Goal: Task Accomplishment & Management: Complete application form

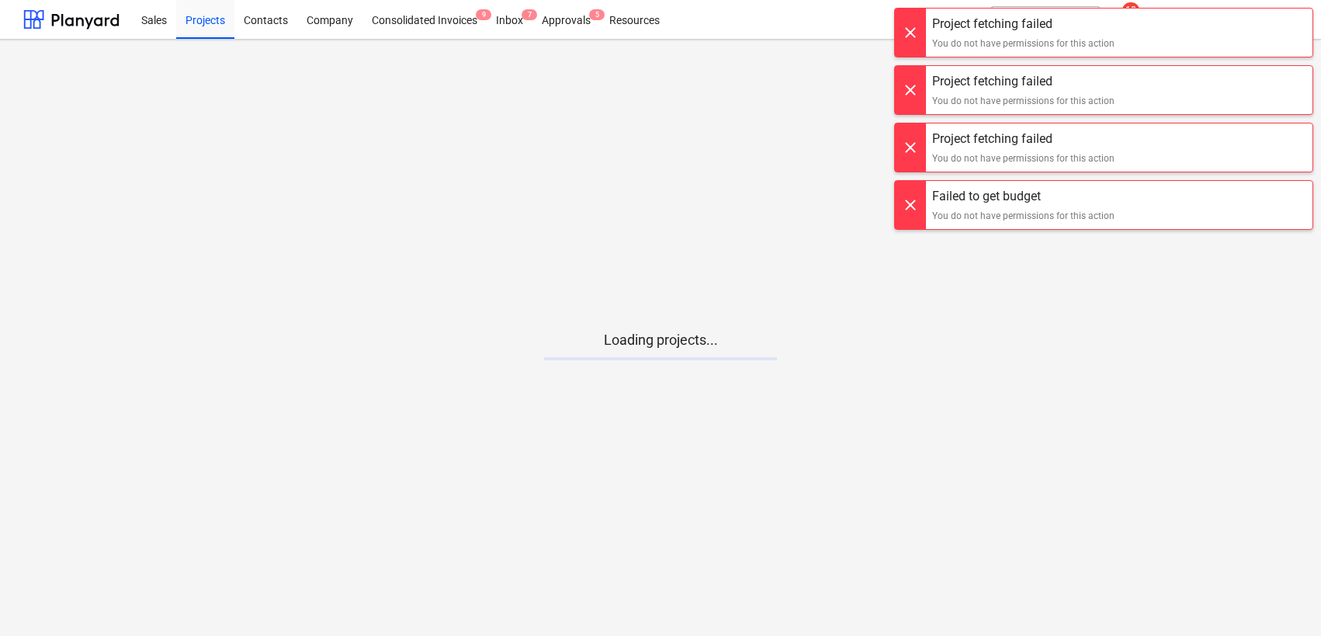
click at [918, 14] on div at bounding box center [910, 33] width 31 height 48
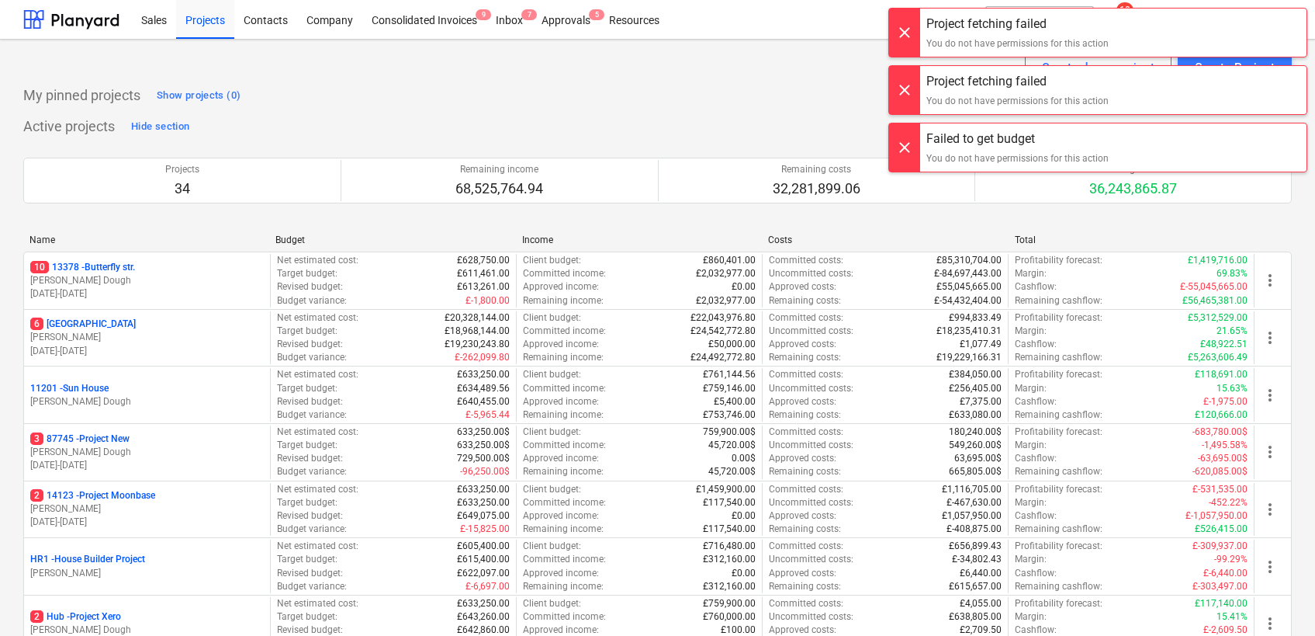
click at [910, 54] on div at bounding box center [904, 33] width 31 height 48
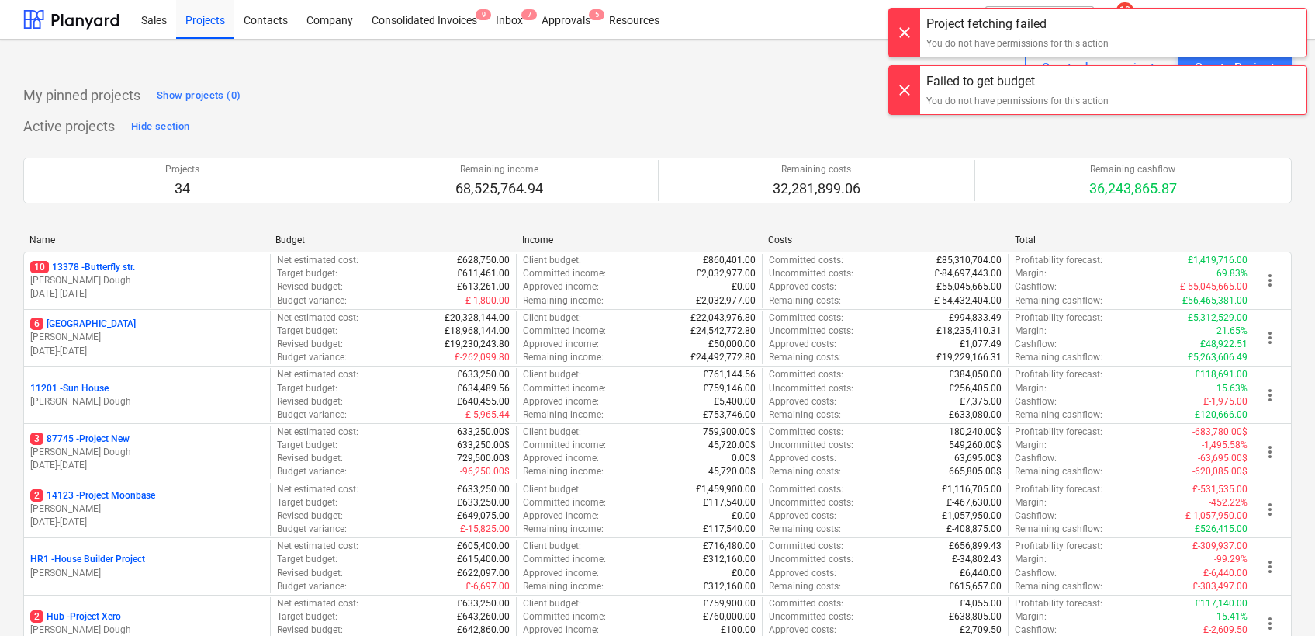
click at [910, 54] on div at bounding box center [904, 33] width 31 height 48
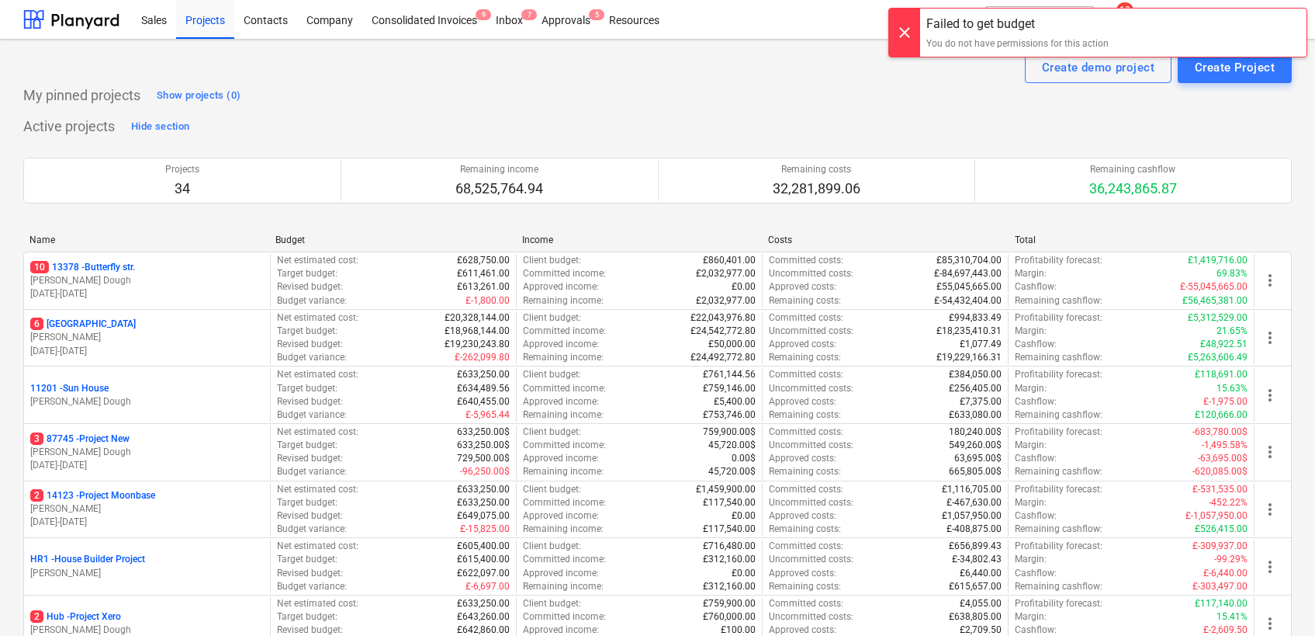
click at [910, 54] on div at bounding box center [904, 33] width 31 height 48
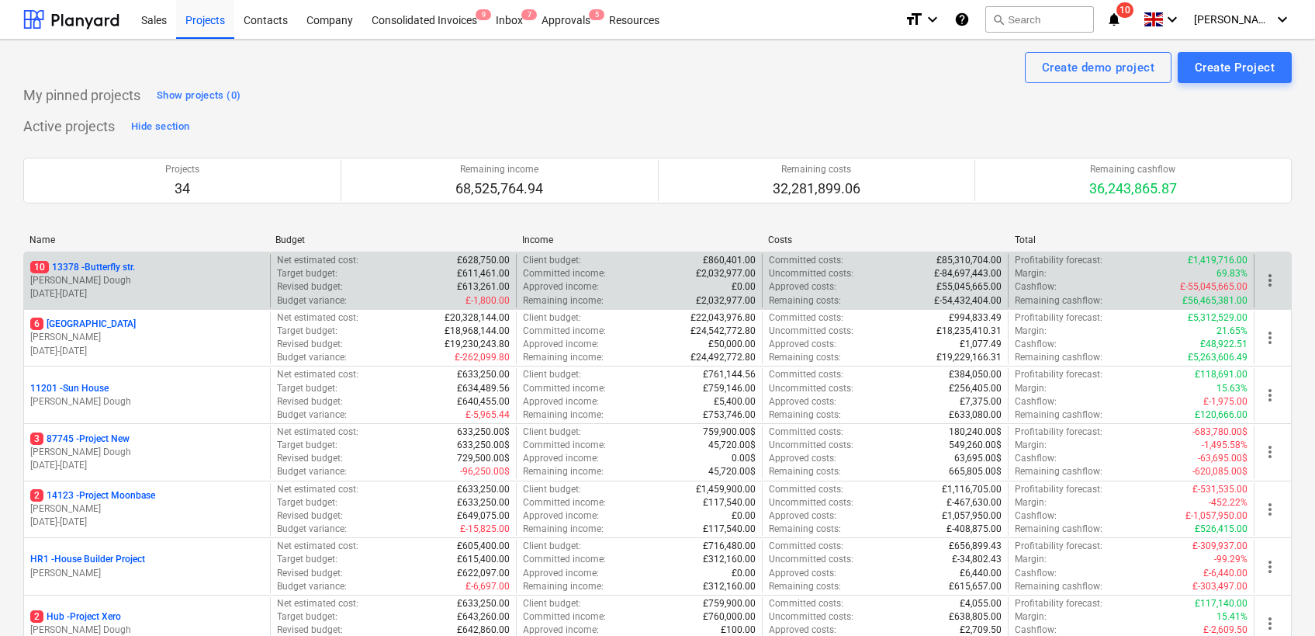
click at [283, 261] on p "Net estimated cost :" at bounding box center [317, 260] width 81 height 13
click at [202, 276] on p "[PERSON_NAME] Dough" at bounding box center [147, 280] width 234 height 13
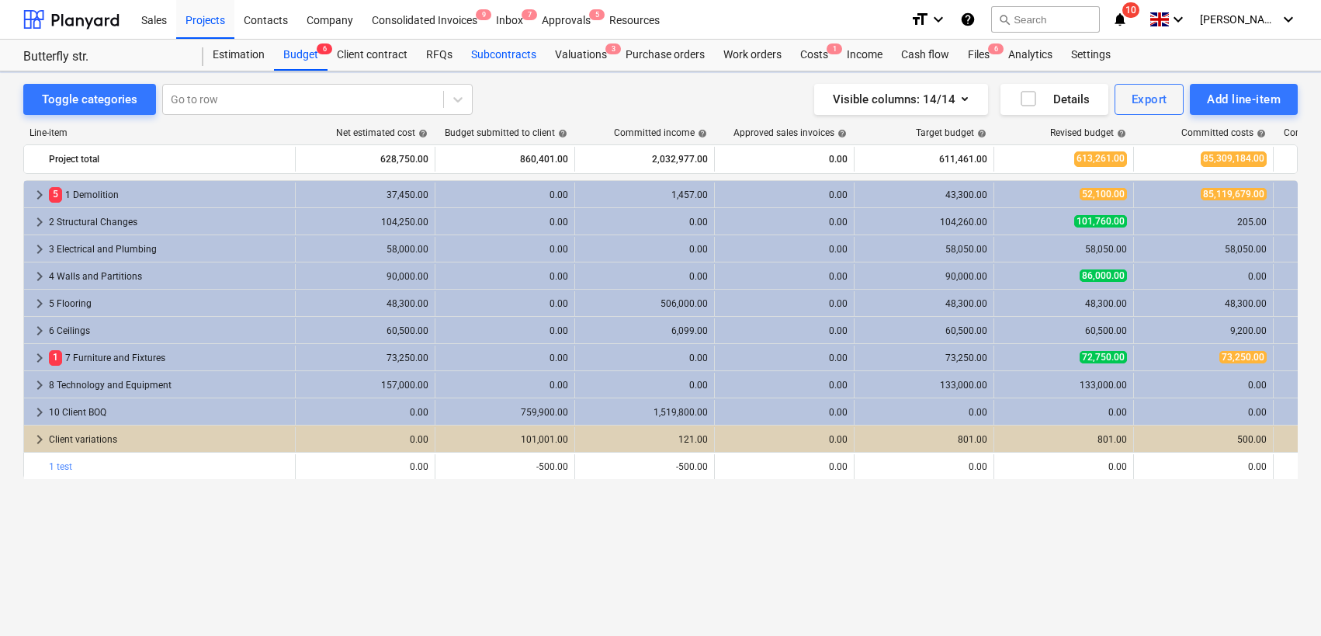
click at [494, 61] on div "Subcontracts" at bounding box center [504, 55] width 84 height 31
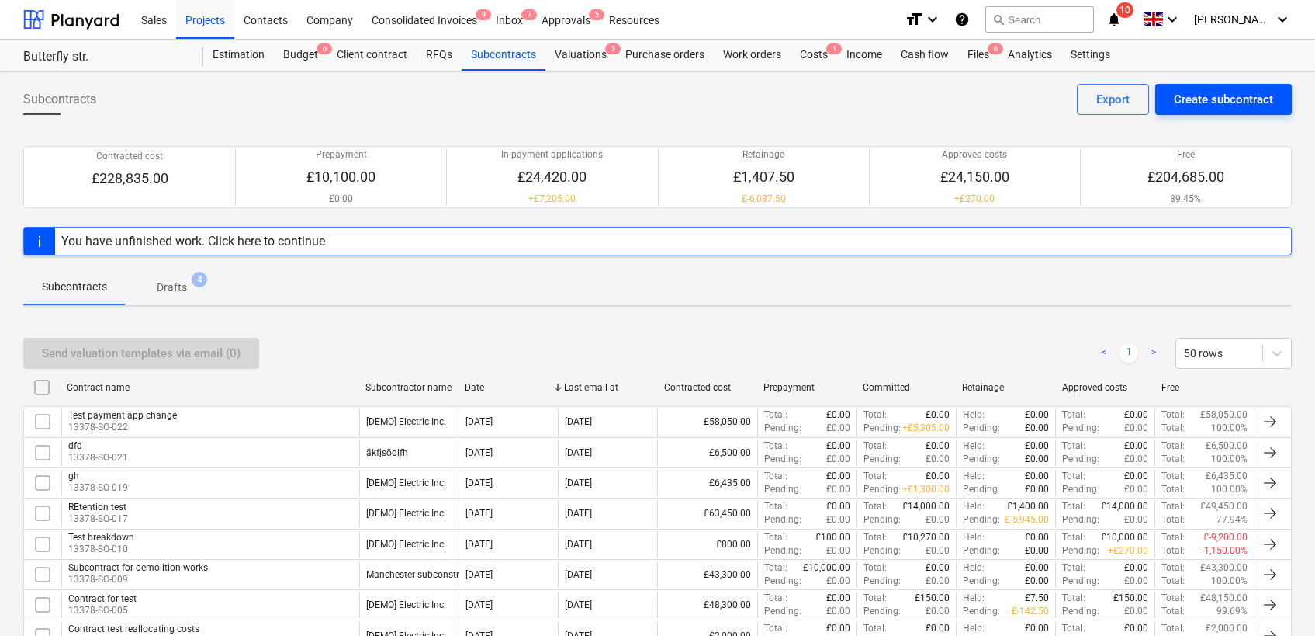
click at [1224, 105] on div "Create subcontract" at bounding box center [1223, 99] width 99 height 20
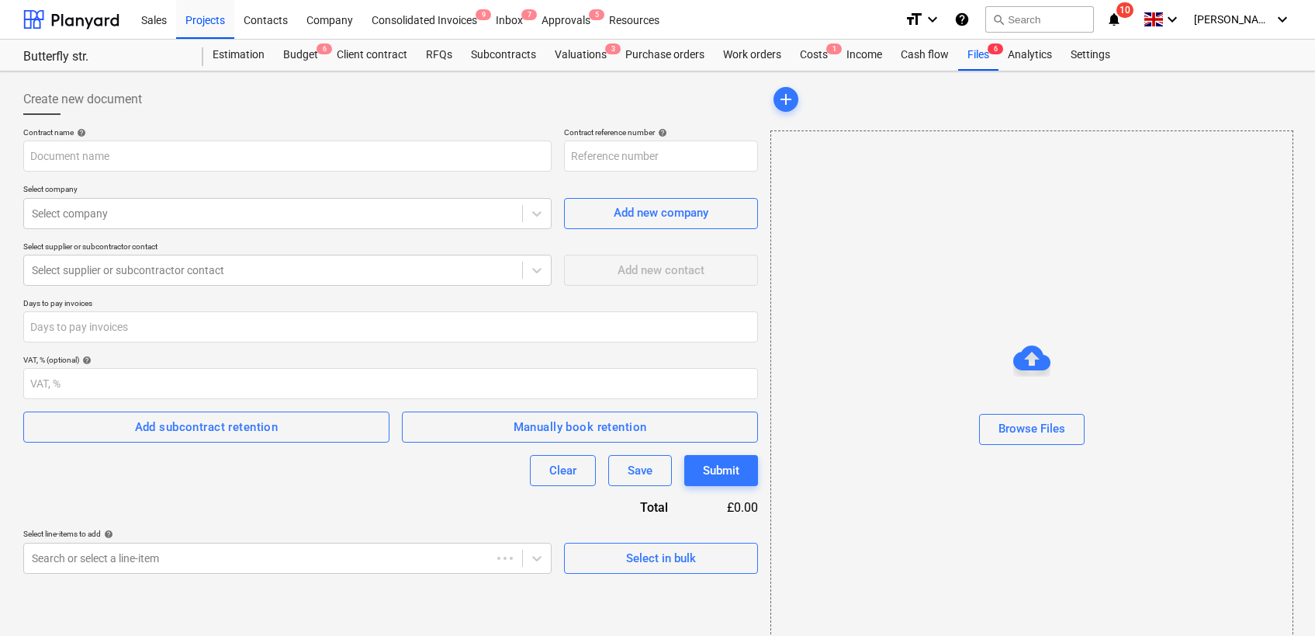
click at [1224, 105] on div "add" at bounding box center [1031, 99] width 521 height 31
type input "13378-SO-023"
click at [87, 149] on input "text" at bounding box center [287, 155] width 528 height 31
type input "Subcontract for demolition"
click at [507, 185] on p "Select company" at bounding box center [287, 190] width 528 height 13
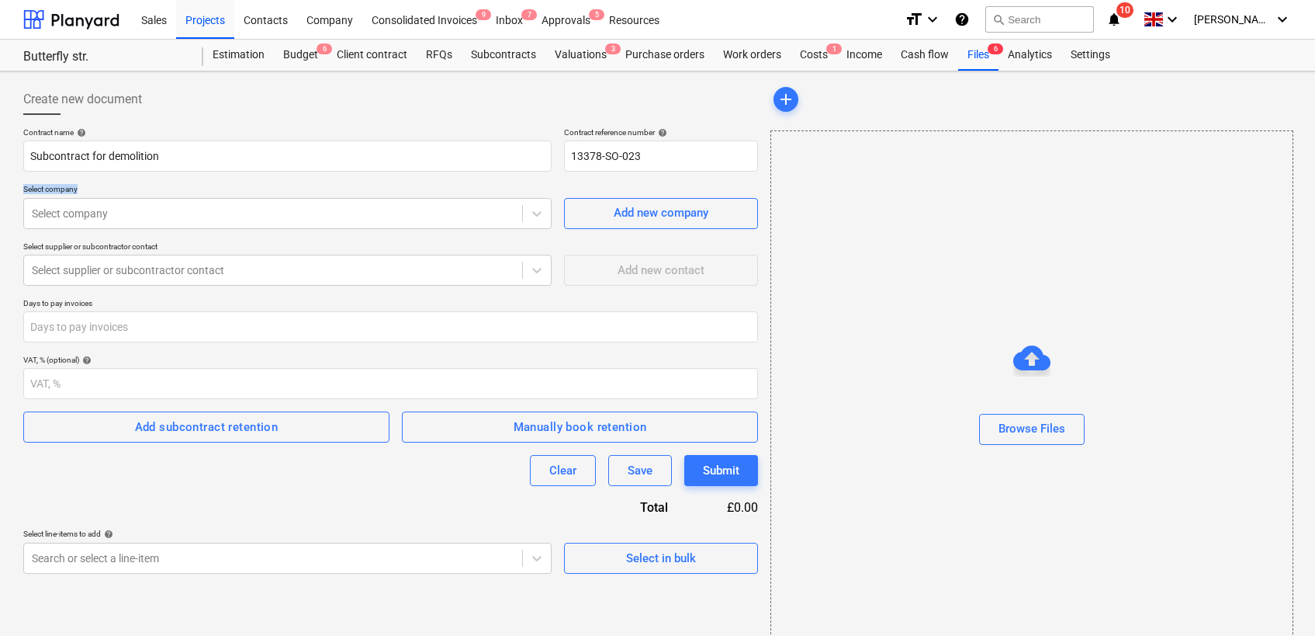
drag, startPoint x: 19, startPoint y: 184, endPoint x: 81, endPoint y: 183, distance: 62.9
click at [81, 183] on div "Create new document Contract name help Subcontract for demolition Contract refe…" at bounding box center [390, 375] width 747 height 594
click at [80, 196] on p "Select company" at bounding box center [287, 190] width 528 height 13
click at [81, 213] on div at bounding box center [273, 214] width 483 height 16
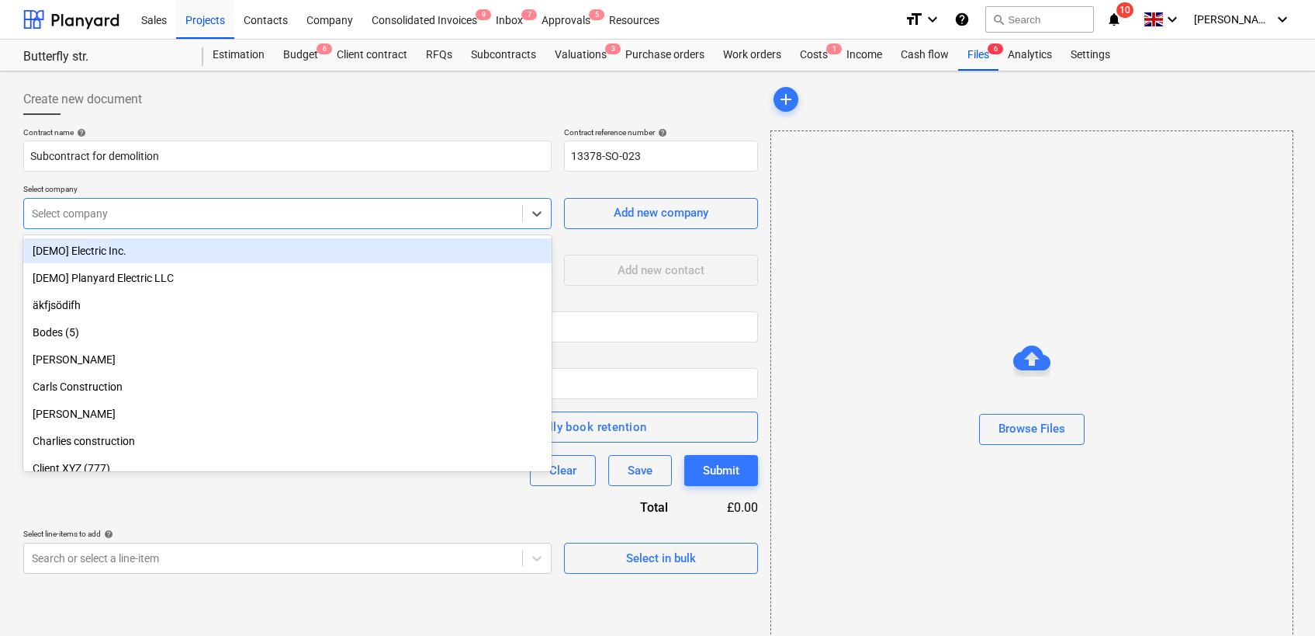
click at [72, 256] on div "[DEMO] Electric Inc." at bounding box center [287, 250] width 528 height 25
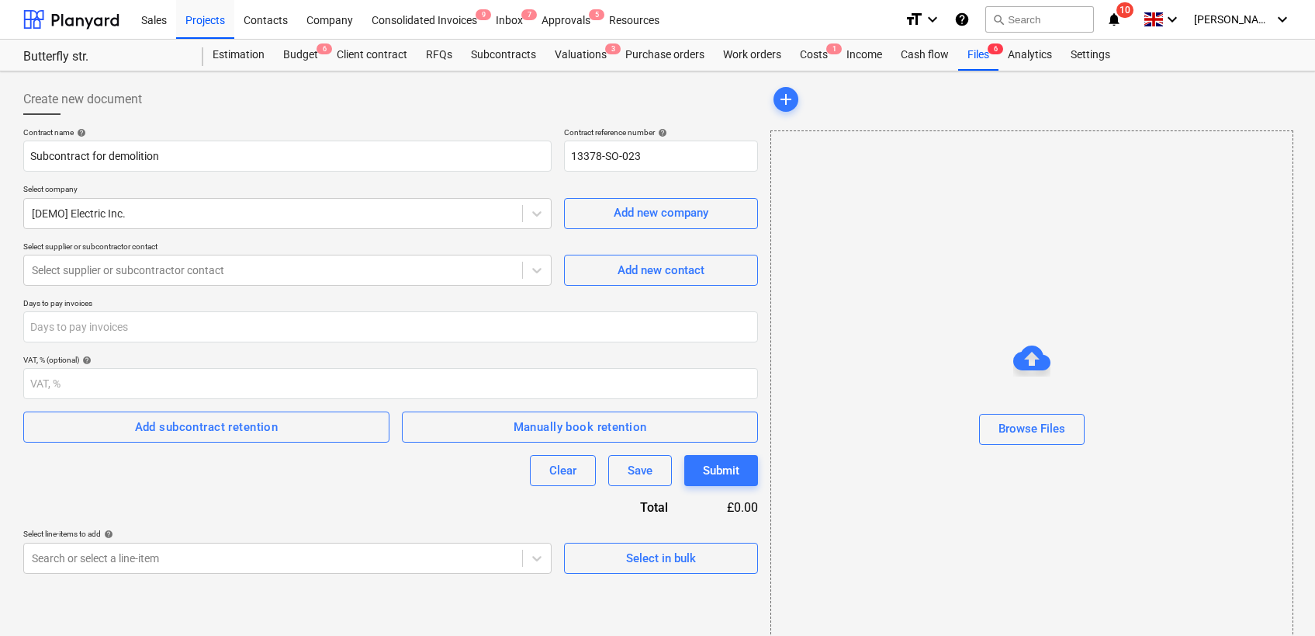
click at [243, 184] on p "Select company" at bounding box center [287, 190] width 528 height 13
click at [622, 213] on div "Add new company" at bounding box center [661, 213] width 95 height 20
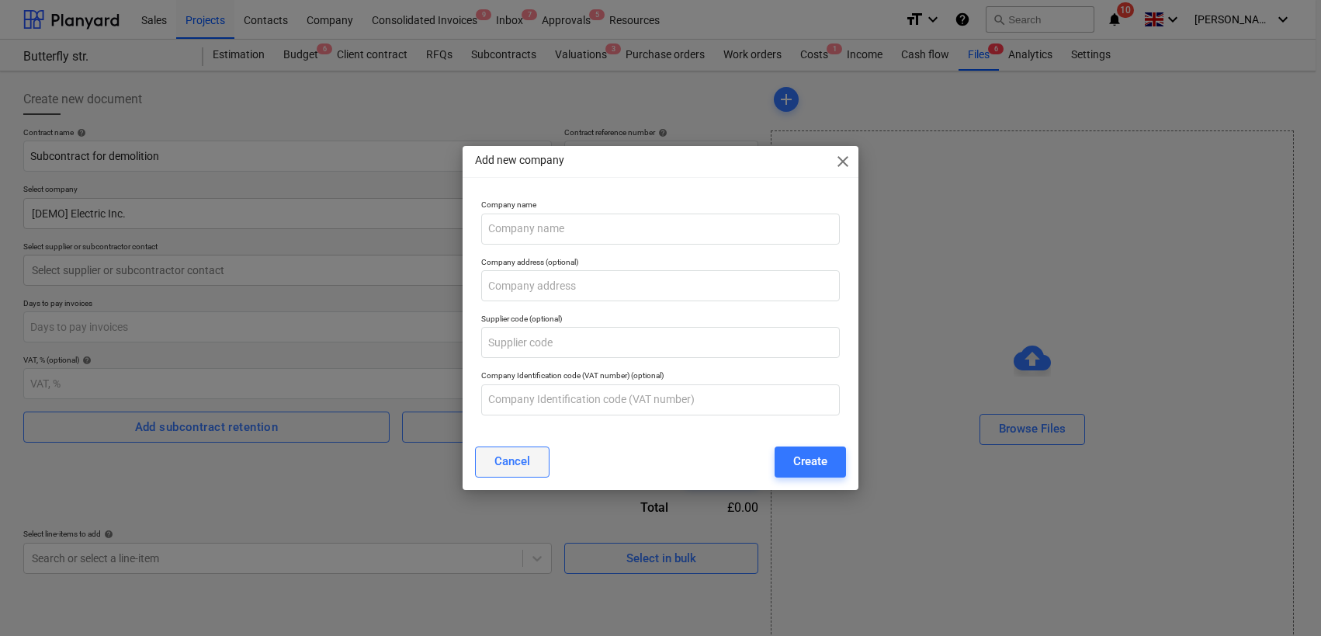
click at [522, 463] on div "Cancel" at bounding box center [512, 461] width 36 height 20
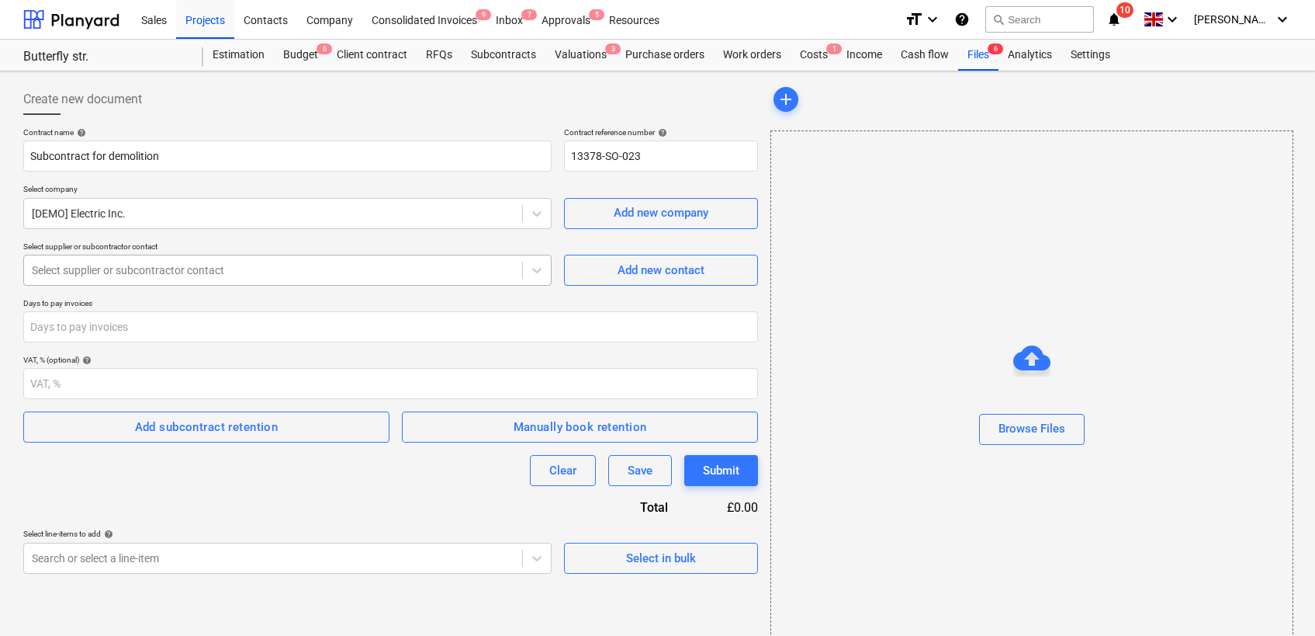
click at [457, 279] on div "Select supplier or subcontractor contact" at bounding box center [273, 270] width 498 height 22
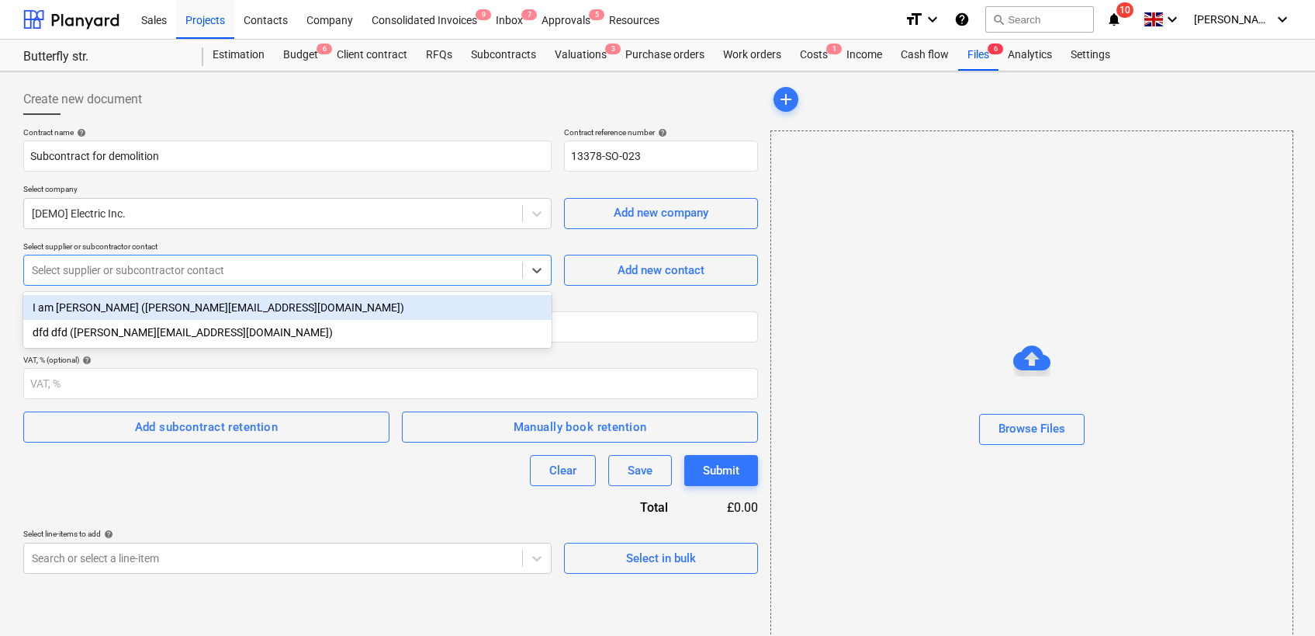
click at [400, 239] on div "Contract name help Subcontract for demolition Contract reference number help 13…" at bounding box center [390, 350] width 735 height 446
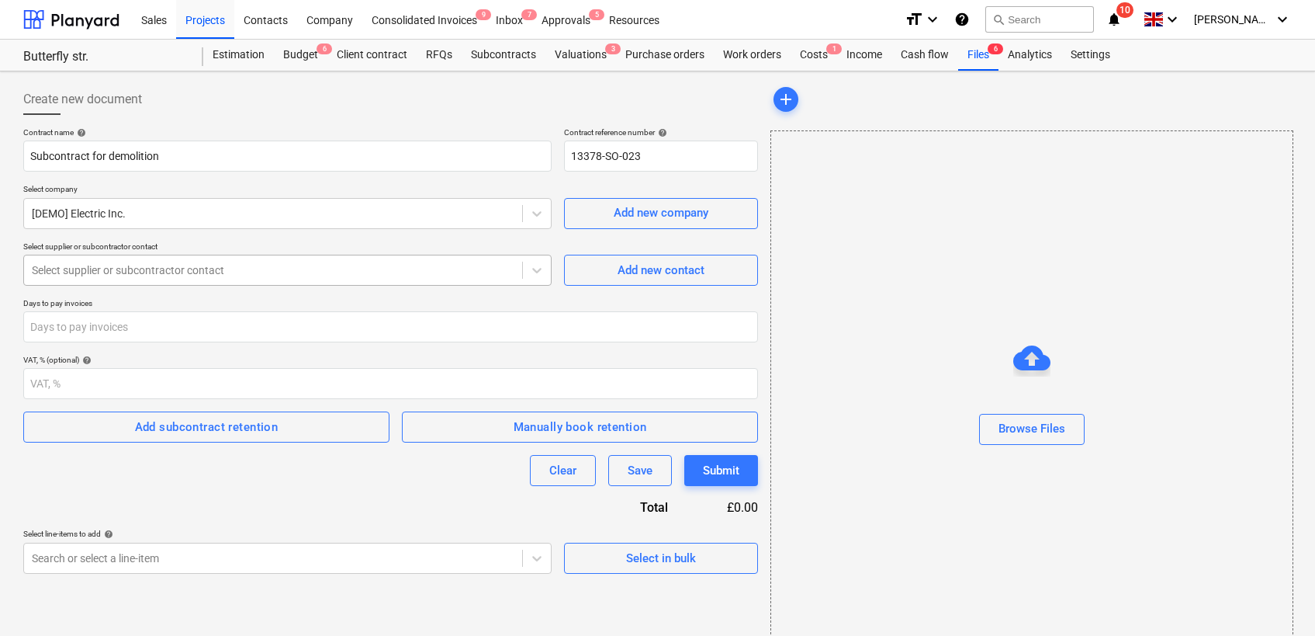
click at [519, 265] on div "Select supplier or subcontractor contact" at bounding box center [273, 270] width 498 height 22
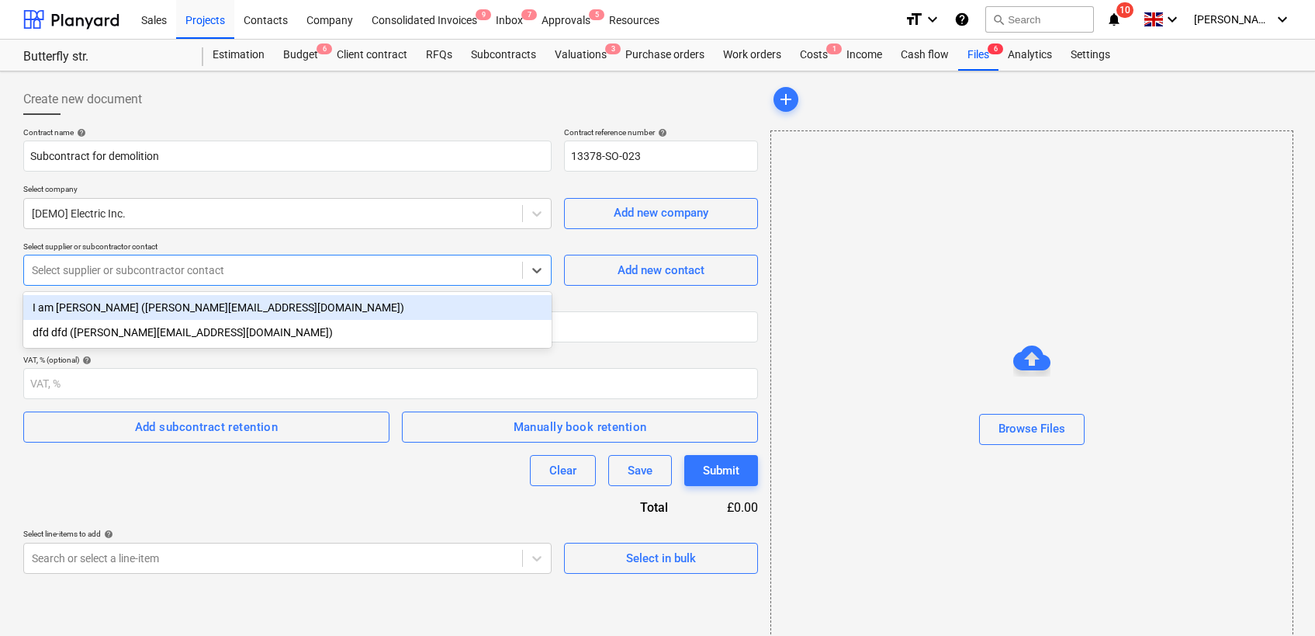
click at [420, 314] on div "I am [PERSON_NAME] ([PERSON_NAME][EMAIL_ADDRESS][DOMAIN_NAME])" at bounding box center [287, 307] width 528 height 25
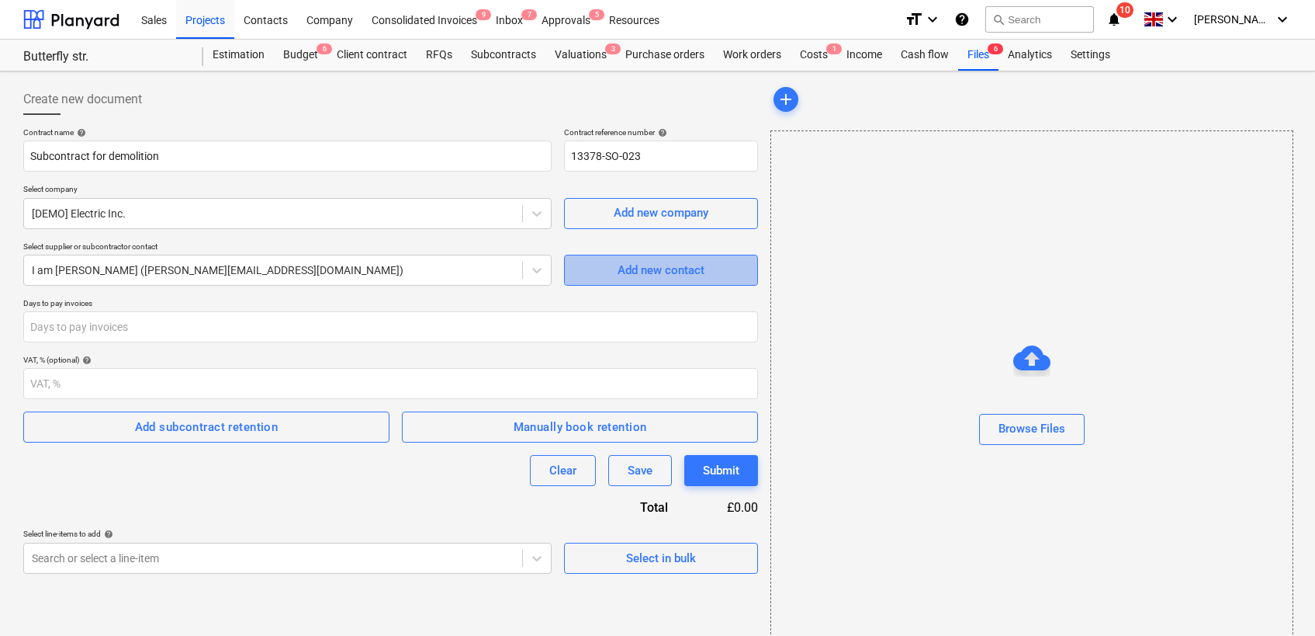
click at [614, 275] on span "Add new contact" at bounding box center [661, 270] width 155 height 20
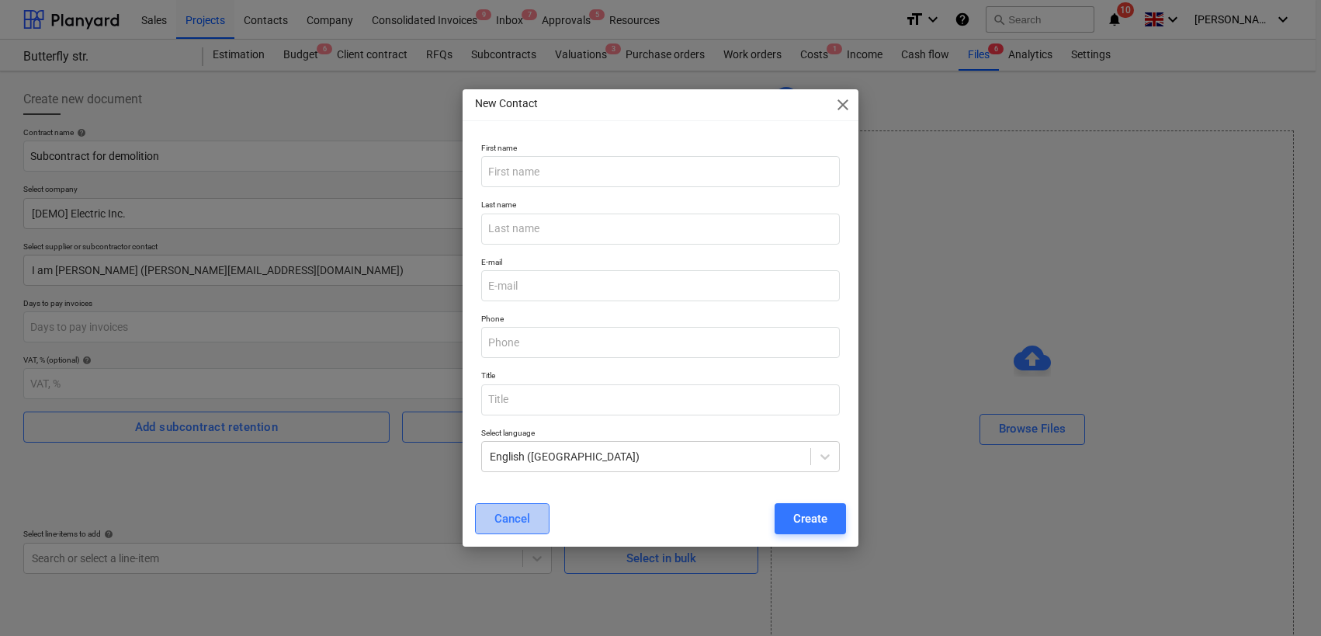
click at [508, 524] on div "Cancel" at bounding box center [512, 518] width 36 height 20
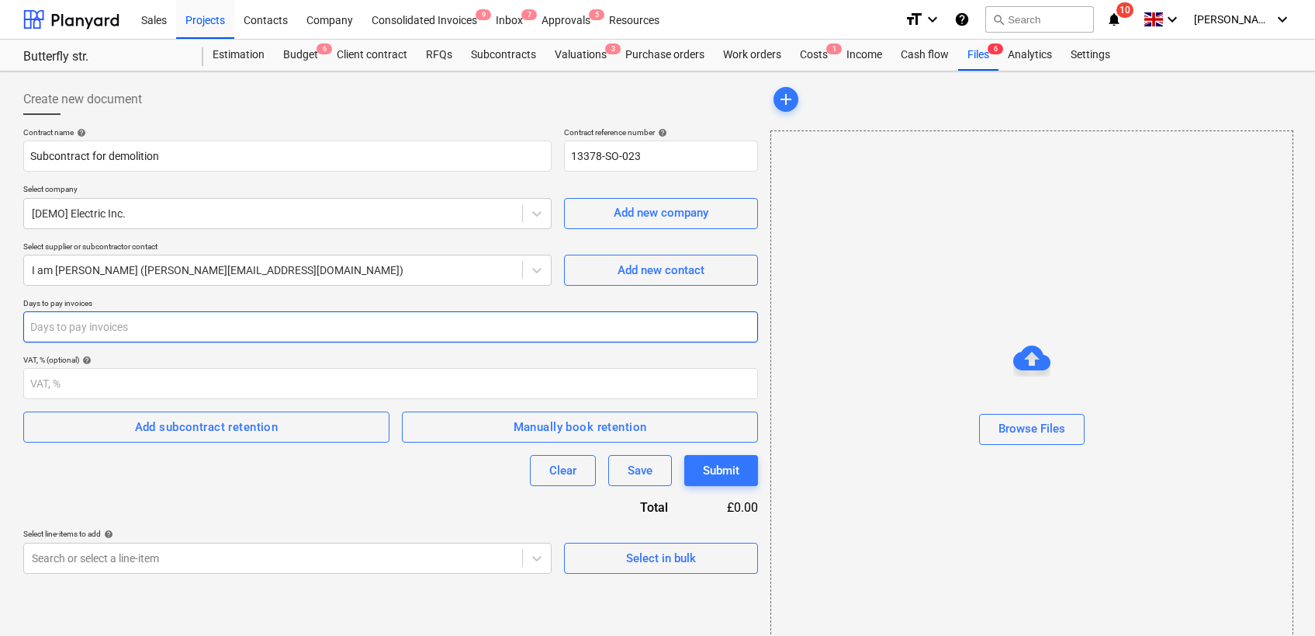
scroll to position [42, 0]
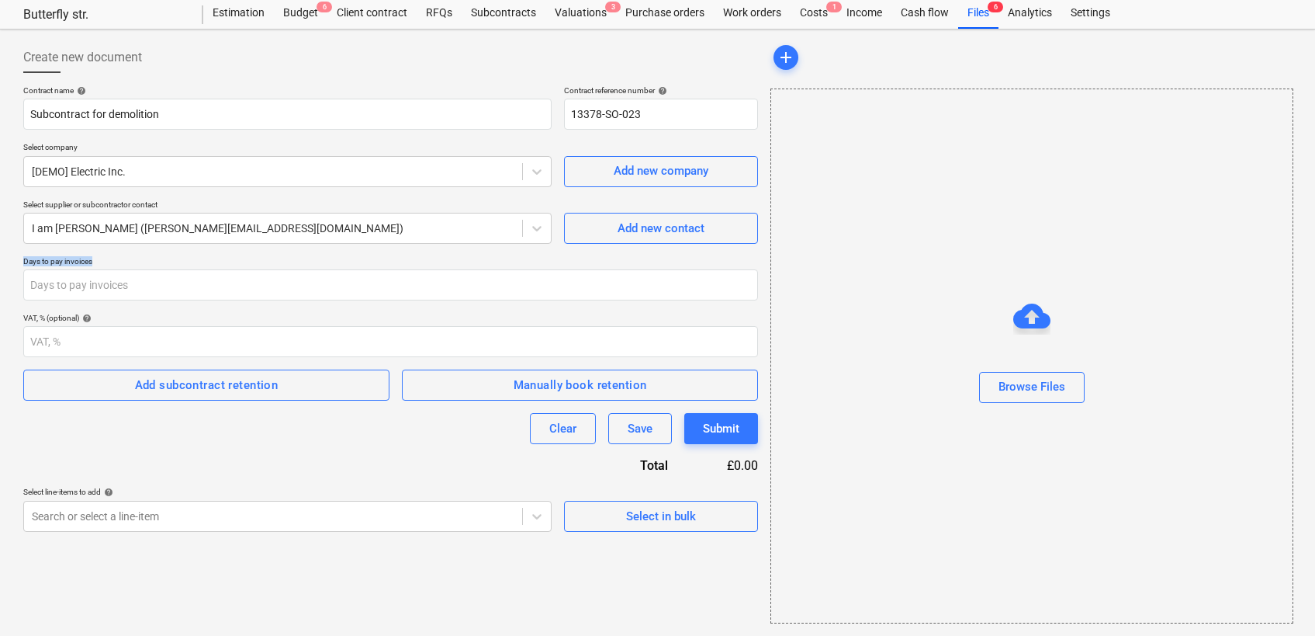
drag, startPoint x: 21, startPoint y: 260, endPoint x: 108, endPoint y: 262, distance: 86.9
click at [108, 262] on div "Create new document Contract name help Subcontract for demolition Contract refe…" at bounding box center [390, 333] width 747 height 594
click at [108, 262] on p "Days to pay invoices" at bounding box center [390, 262] width 735 height 13
click at [165, 390] on div "Add subcontract retention" at bounding box center [207, 385] width 144 height 20
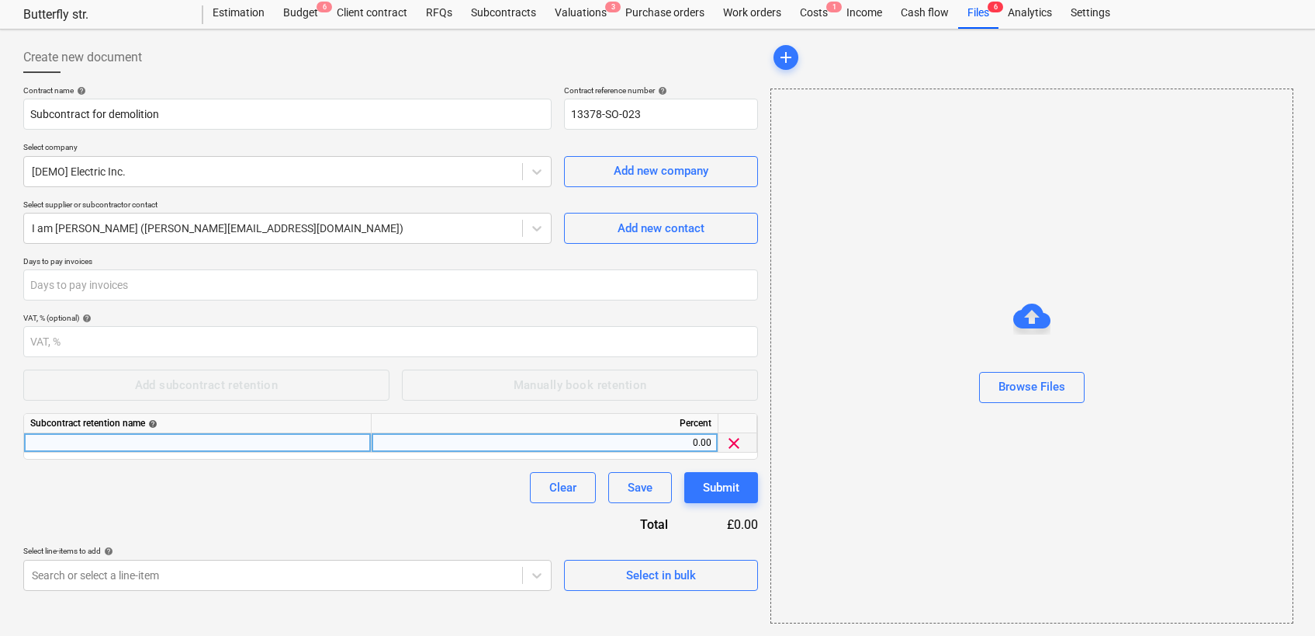
click at [175, 450] on div at bounding box center [198, 442] width 348 height 19
type input "N"
type input "R"
type input "N"
type input "Retention"
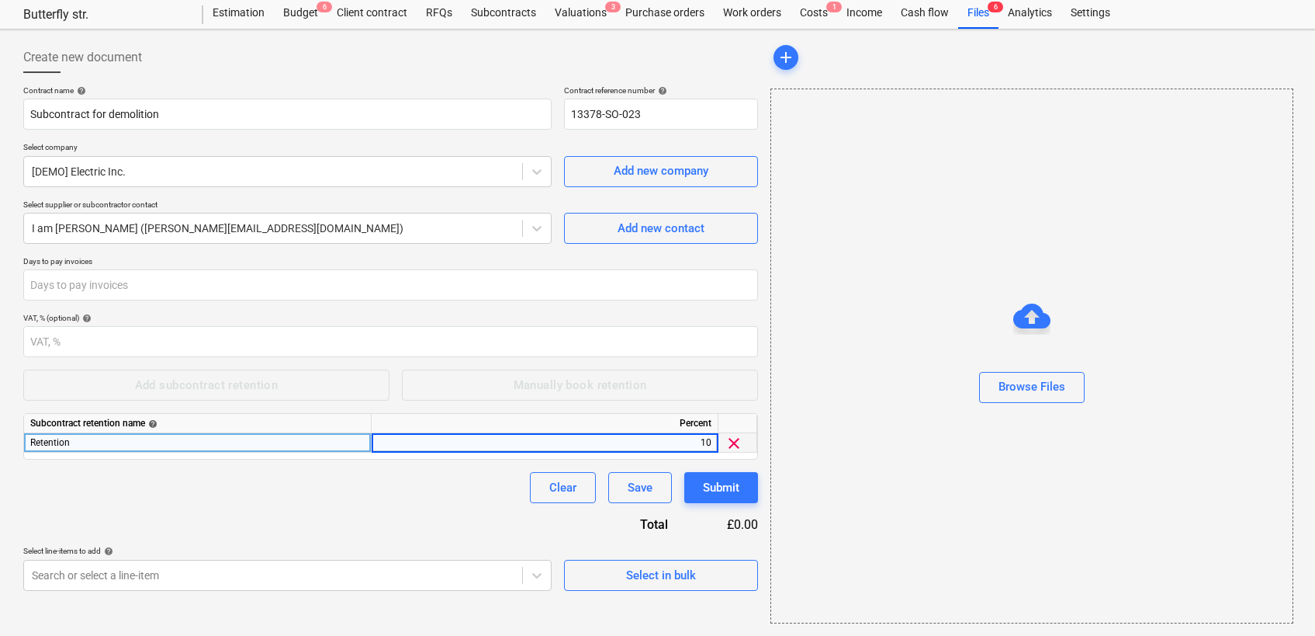
type input "10"
click at [214, 553] on div "Select line-items to add help" at bounding box center [287, 551] width 528 height 10
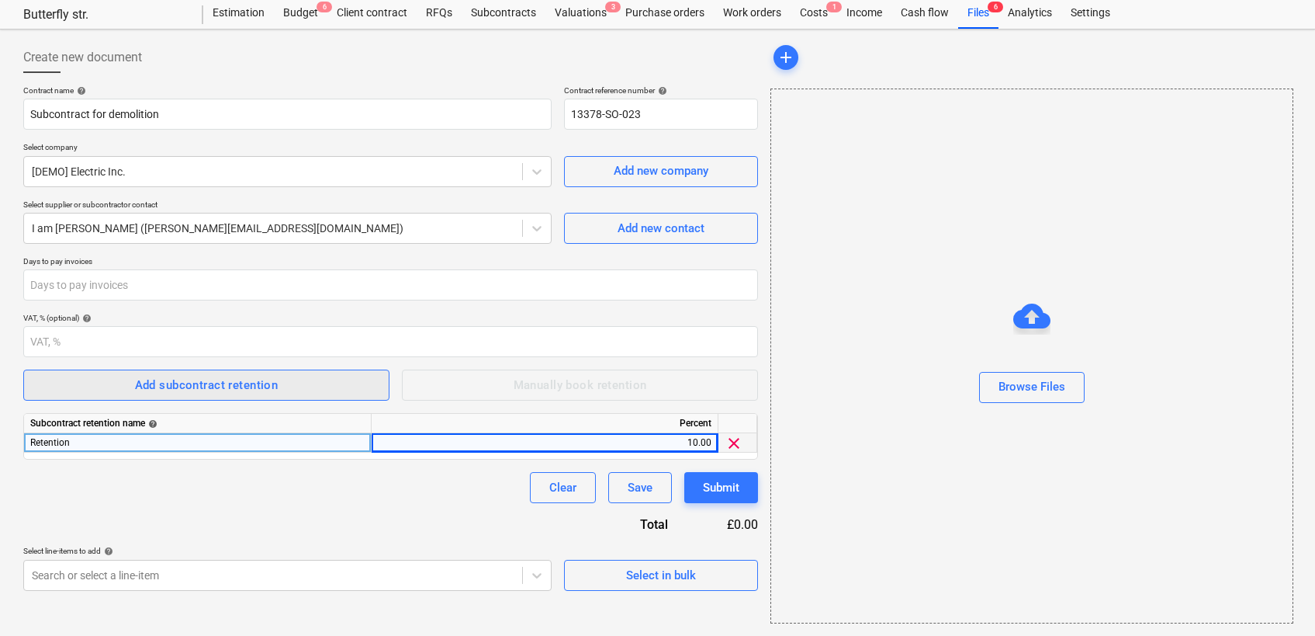
click at [280, 390] on span "Add subcontract retention" at bounding box center [206, 385] width 332 height 20
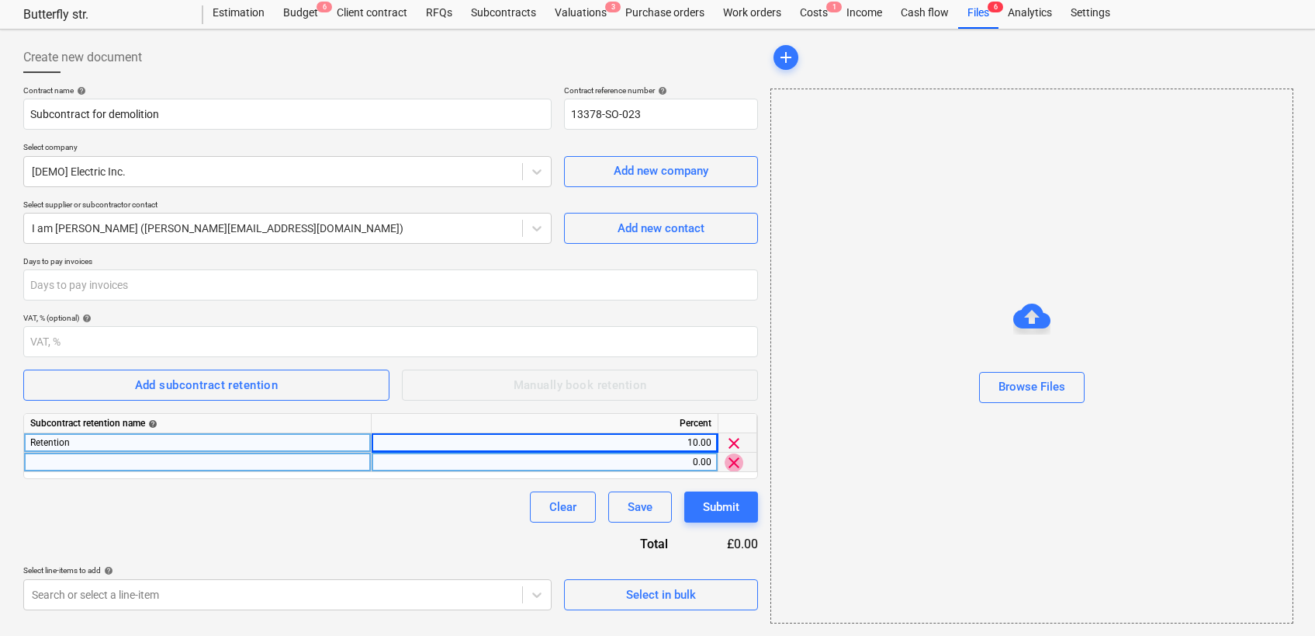
click at [739, 459] on span "clear" at bounding box center [734, 462] width 19 height 19
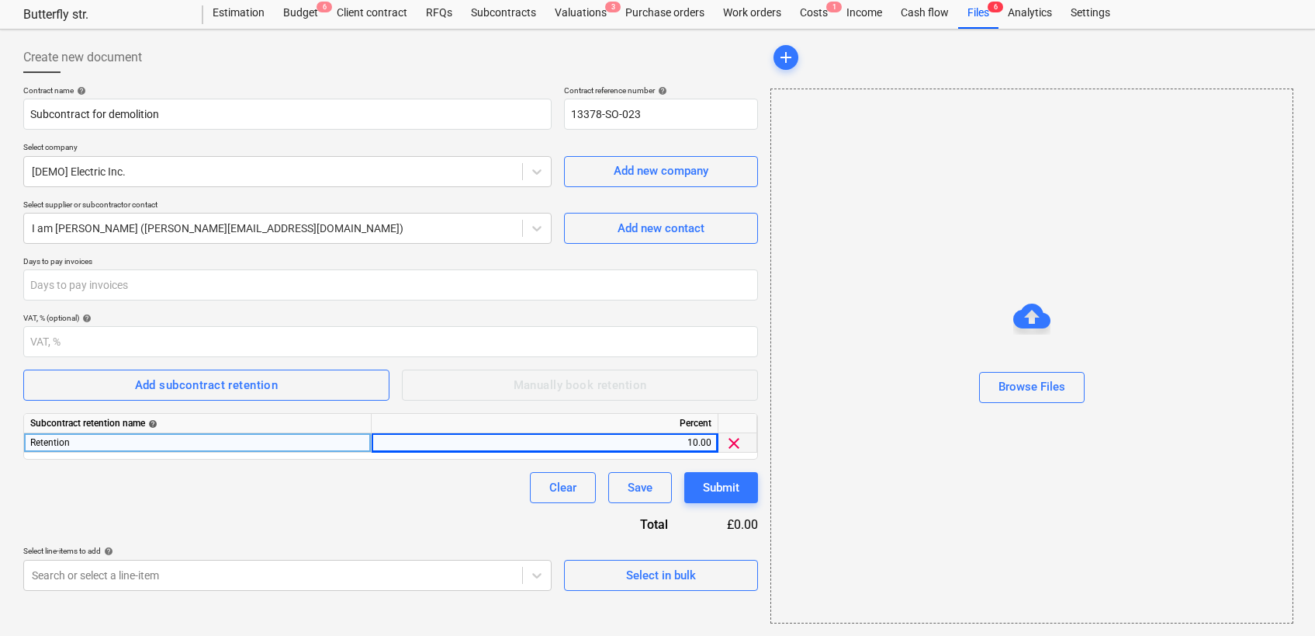
click at [731, 445] on span "clear" at bounding box center [734, 443] width 19 height 19
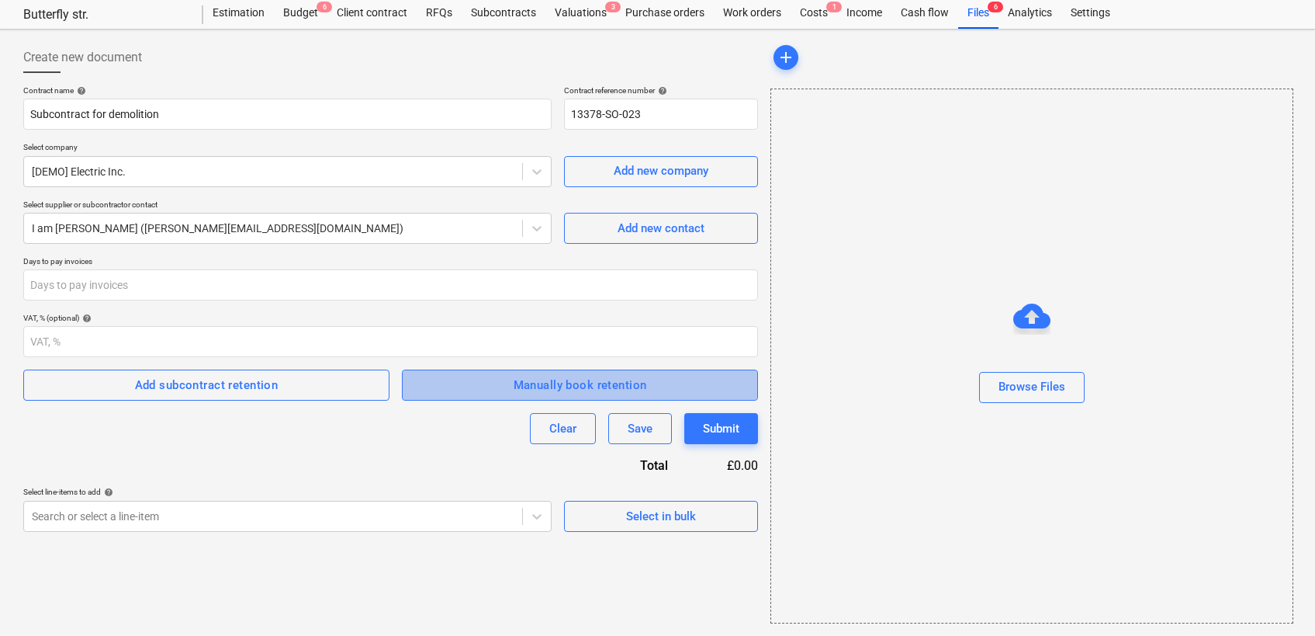
click at [463, 382] on span "Manually book retention" at bounding box center [580, 385] width 322 height 20
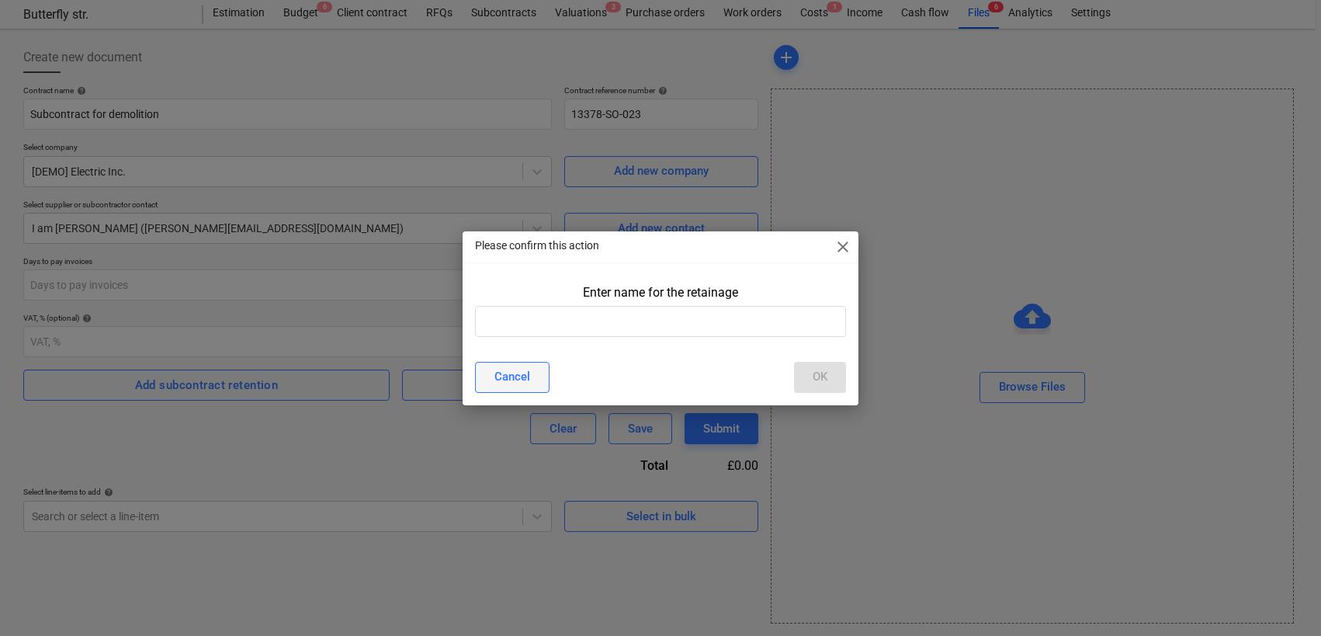
click at [494, 373] on div "Cancel" at bounding box center [512, 376] width 36 height 20
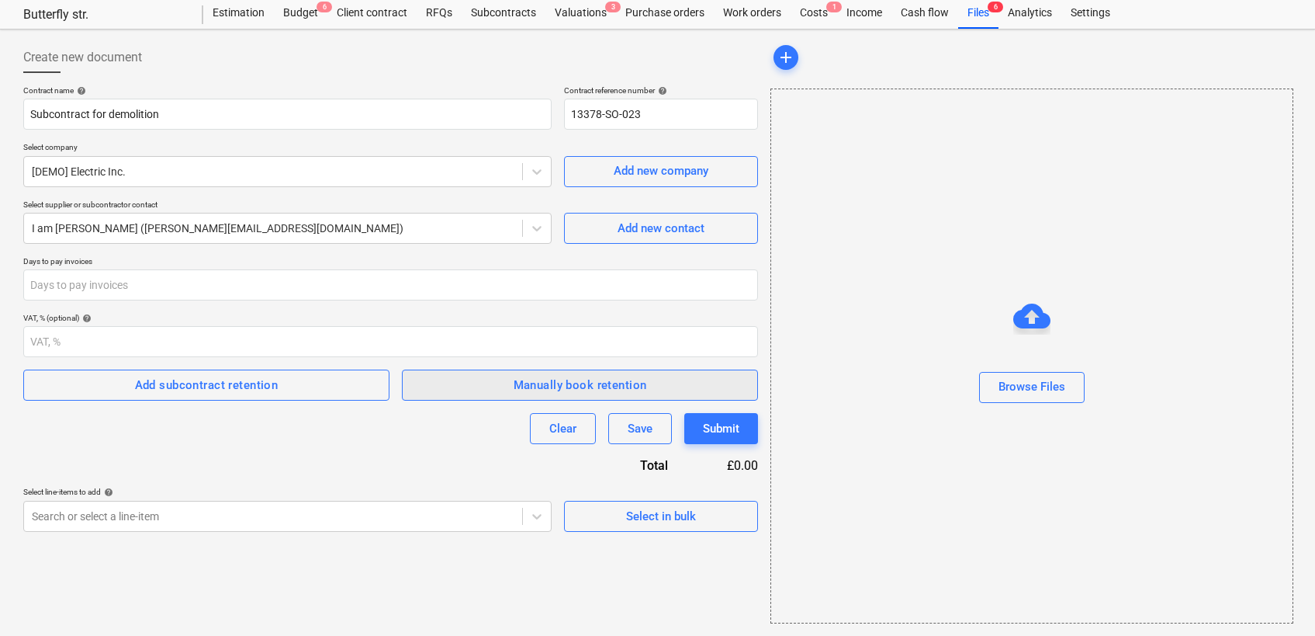
click at [497, 387] on span "Manually book retention" at bounding box center [580, 385] width 322 height 20
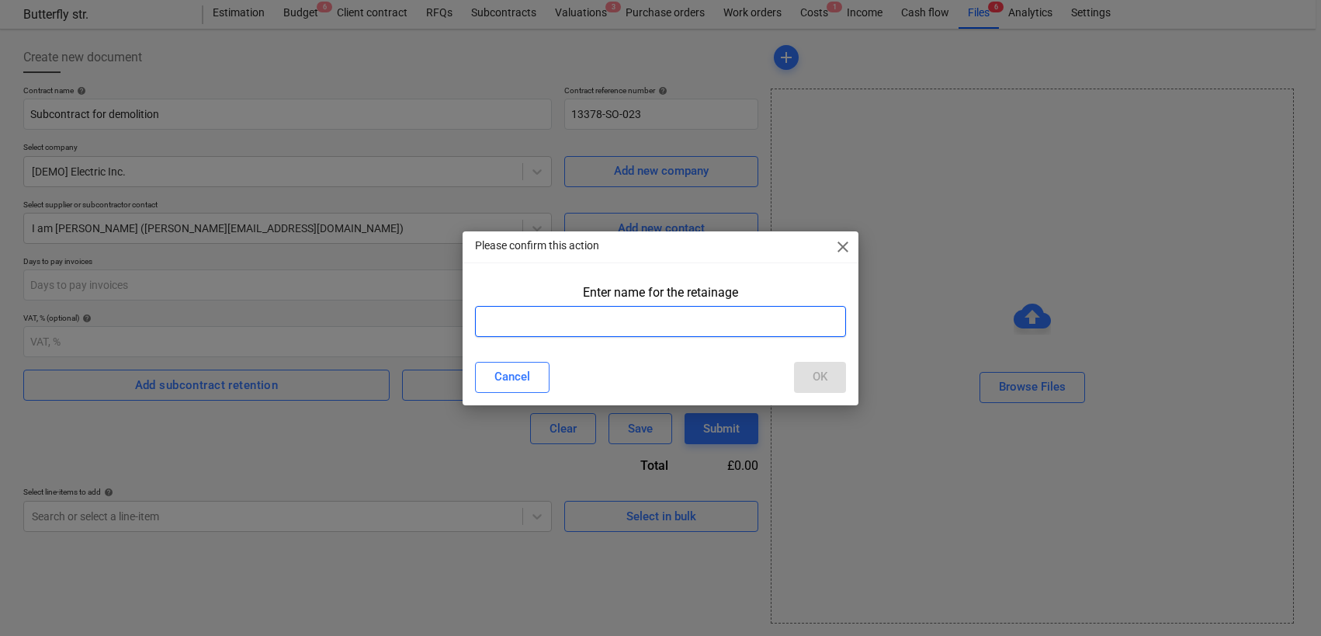
click at [560, 334] on input "text" at bounding box center [661, 321] width 372 height 31
type input "Retention"
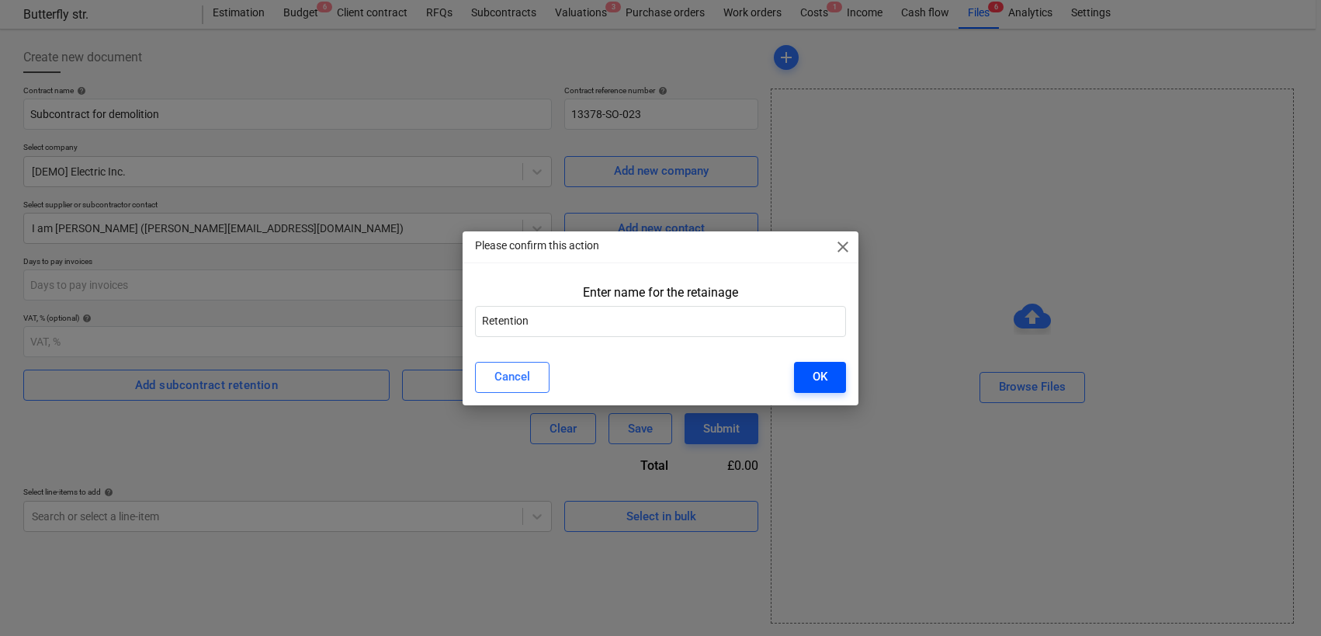
click at [813, 378] on div "OK" at bounding box center [820, 376] width 15 height 20
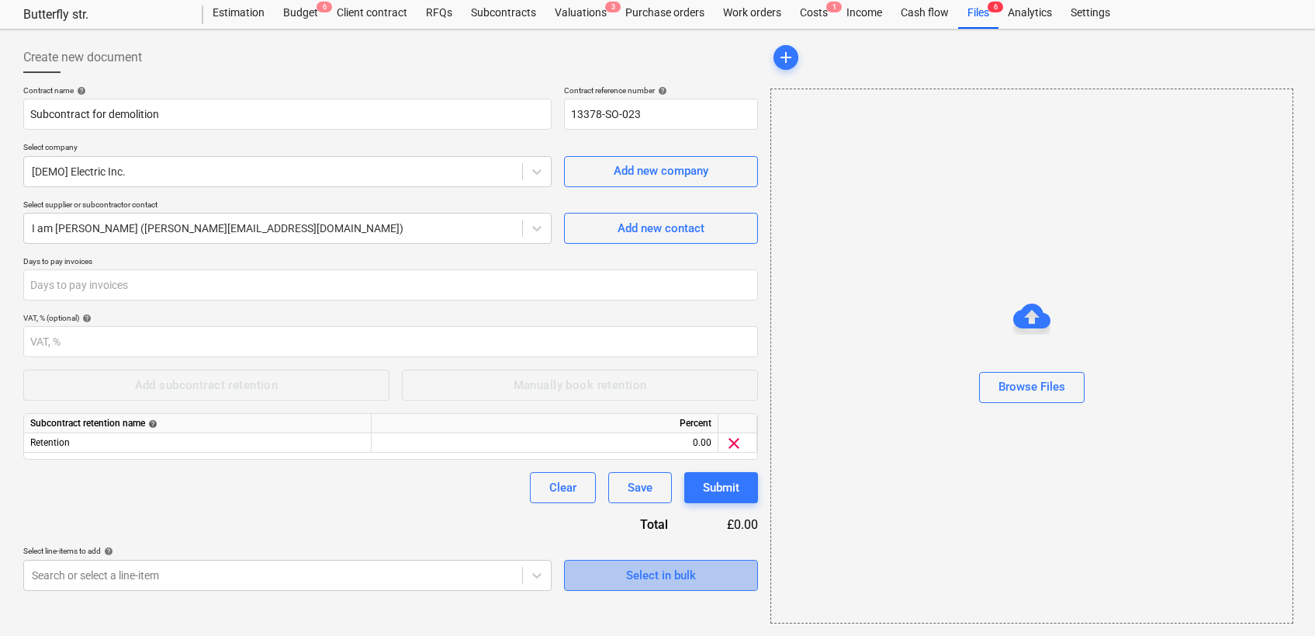
click at [629, 573] on div "Select in bulk" at bounding box center [661, 575] width 70 height 20
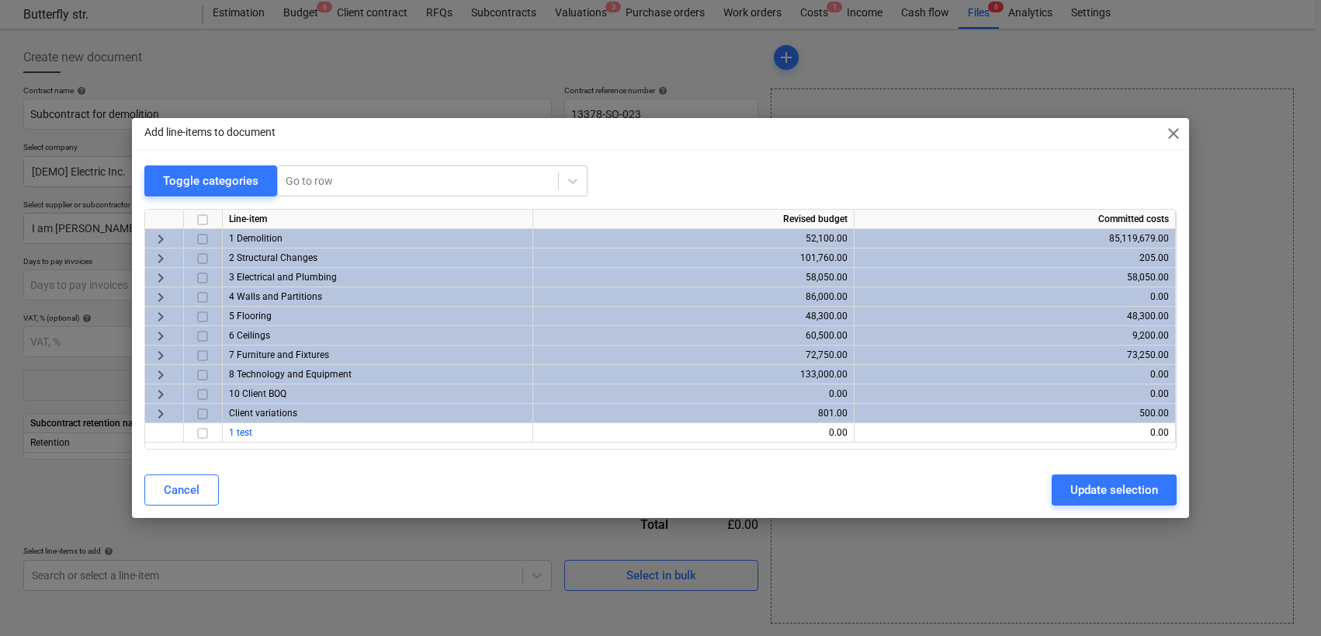
click at [167, 298] on span "keyboard_arrow_right" at bounding box center [160, 297] width 19 height 19
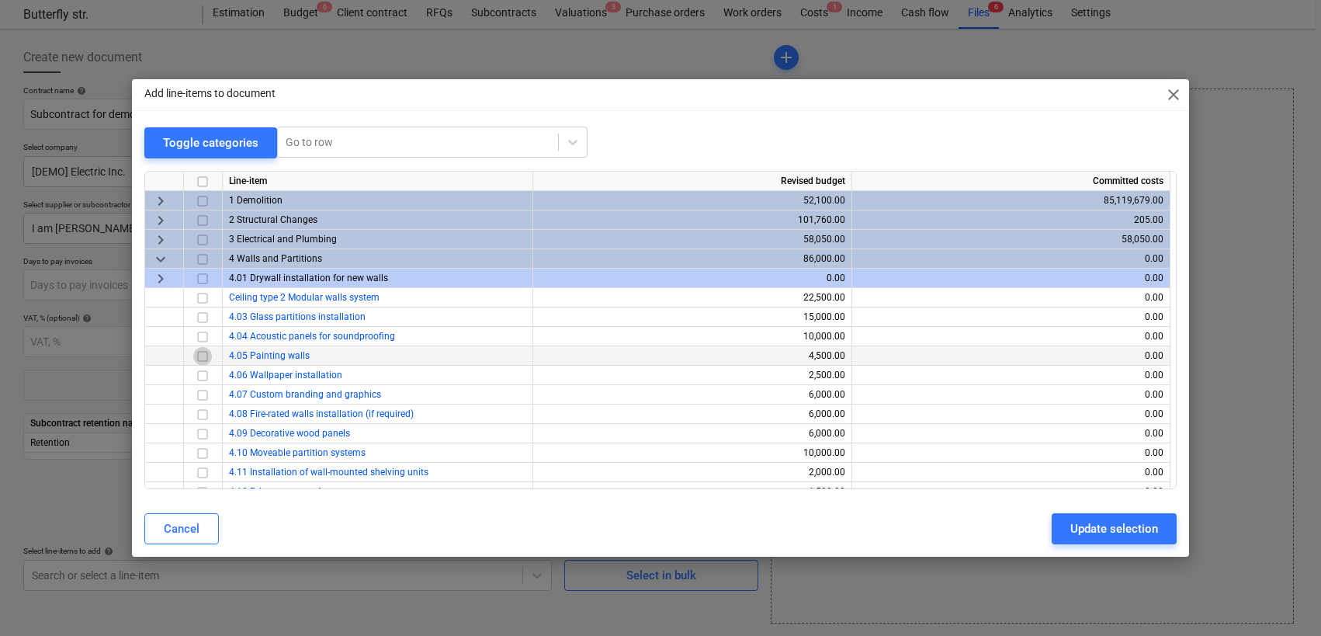
click at [196, 352] on input "checkbox" at bounding box center [202, 355] width 19 height 19
click at [1126, 525] on div "Update selection" at bounding box center [1114, 528] width 88 height 20
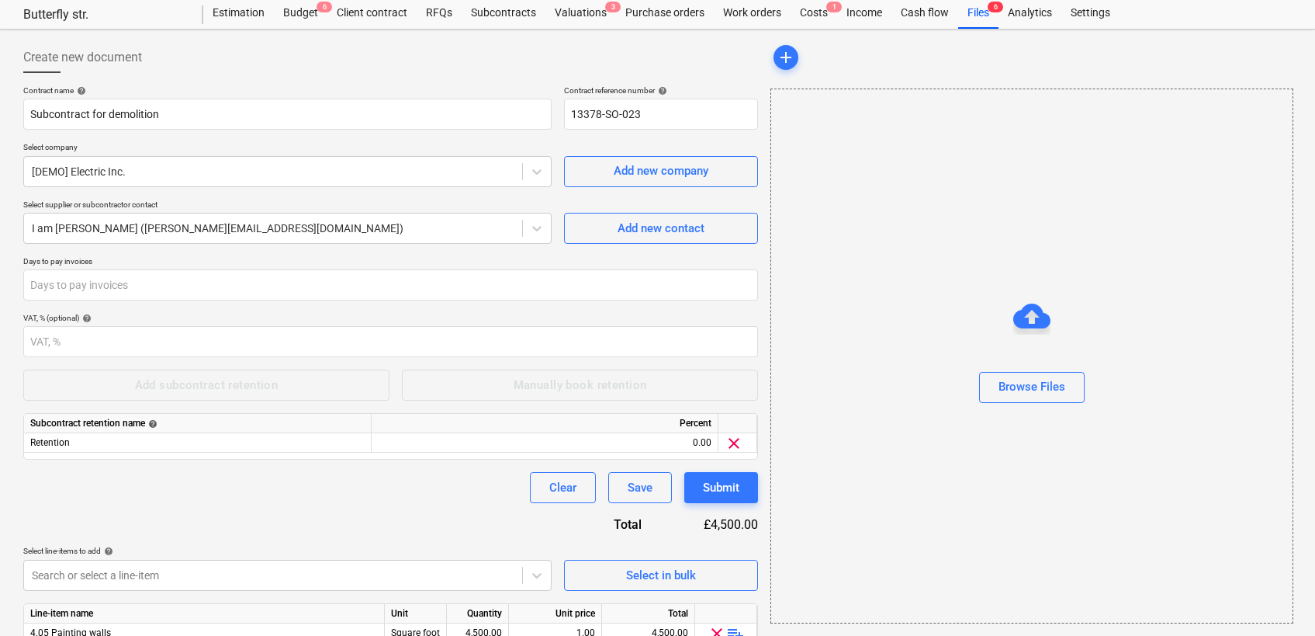
scroll to position [112, 0]
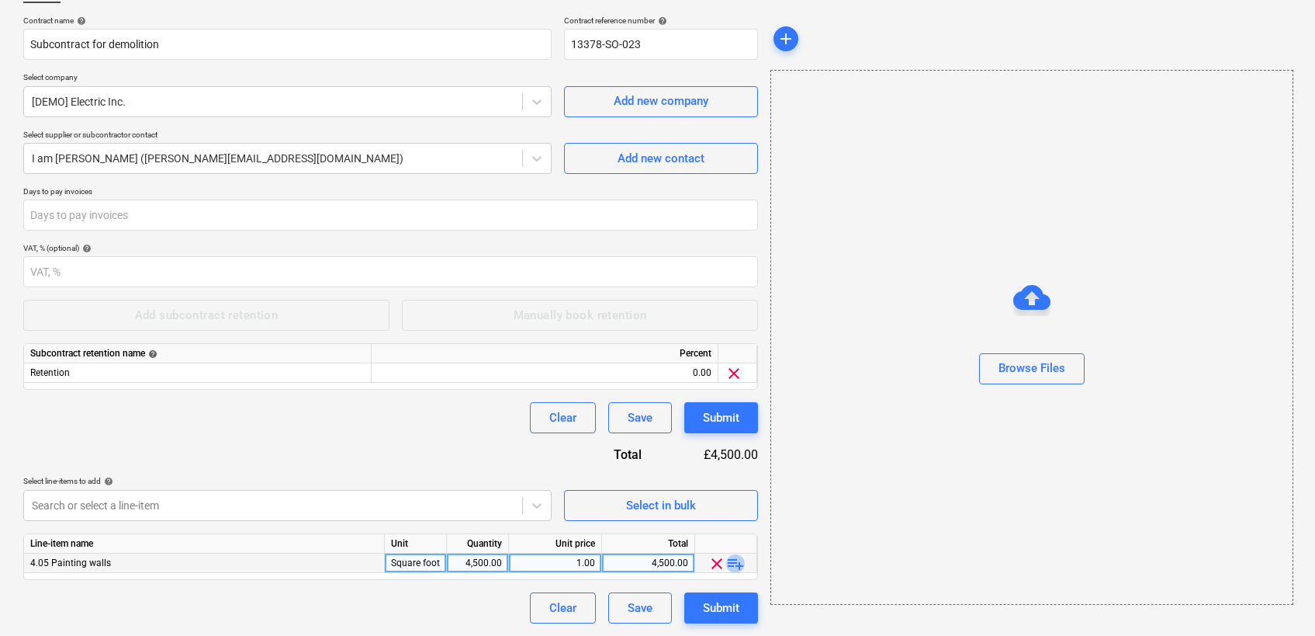
click at [738, 565] on span "playlist_add" at bounding box center [735, 563] width 19 height 19
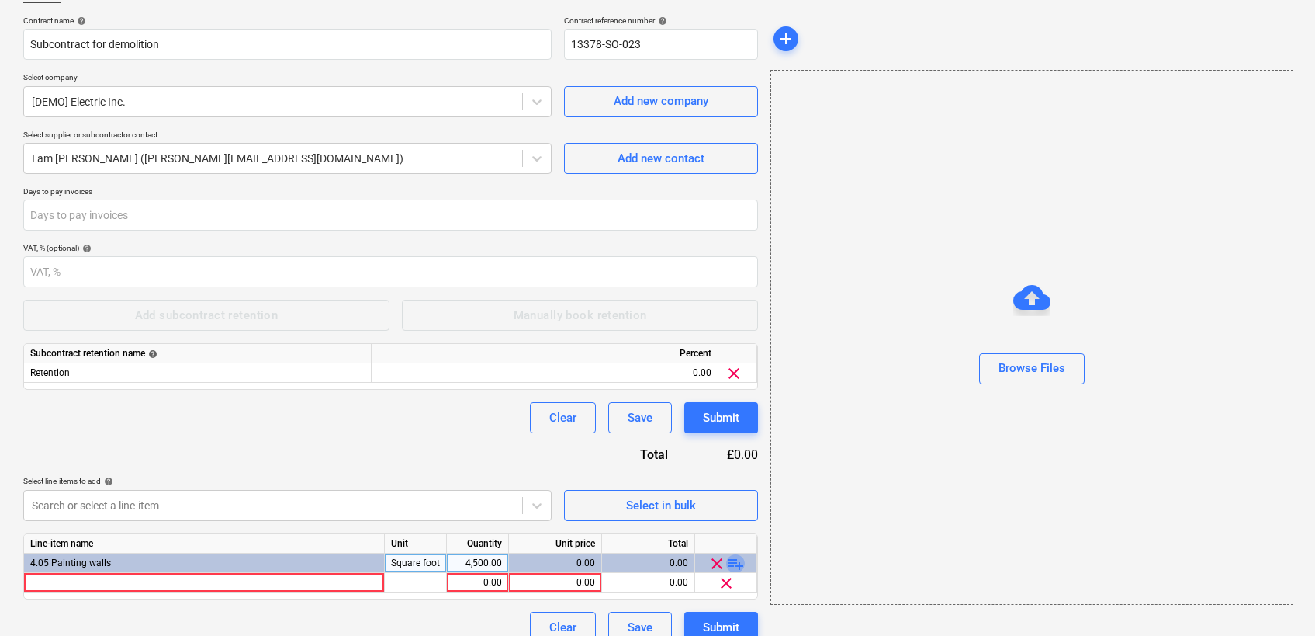
click at [738, 565] on span "playlist_add" at bounding box center [735, 563] width 19 height 19
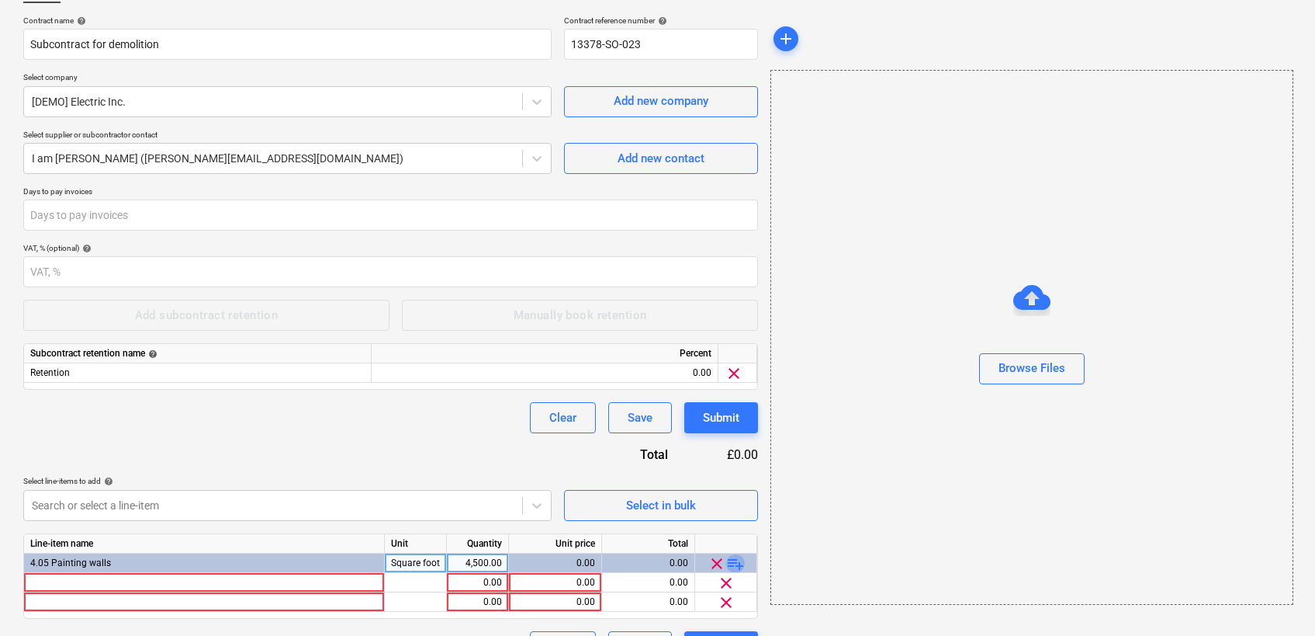
click at [738, 565] on span "playlist_add" at bounding box center [735, 563] width 19 height 19
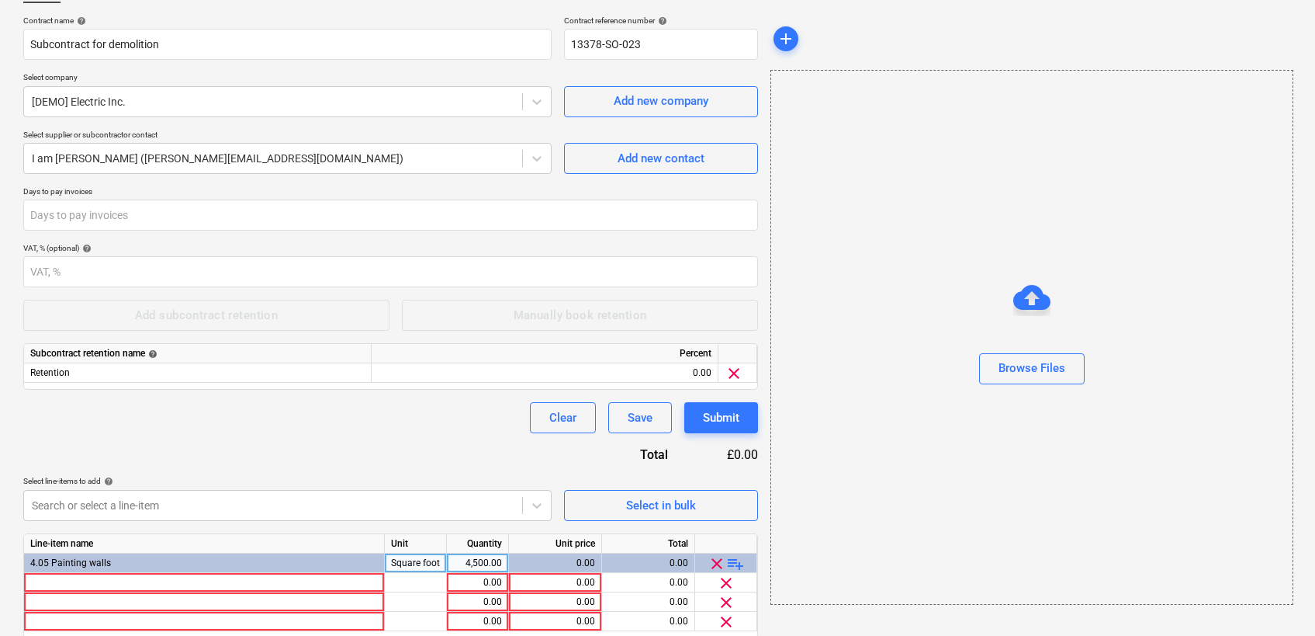
scroll to position [170, 0]
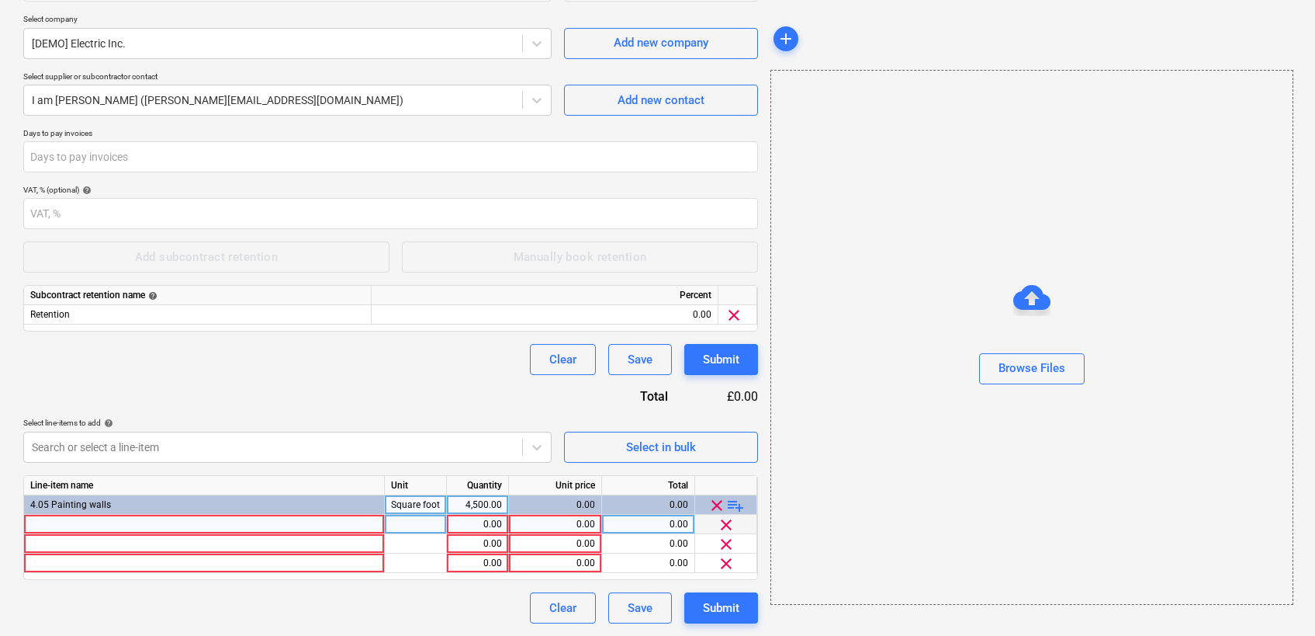
click at [229, 526] on div at bounding box center [204, 524] width 361 height 19
click at [229, 526] on input at bounding box center [204, 524] width 360 height 19
type input "N"
type input "Name"
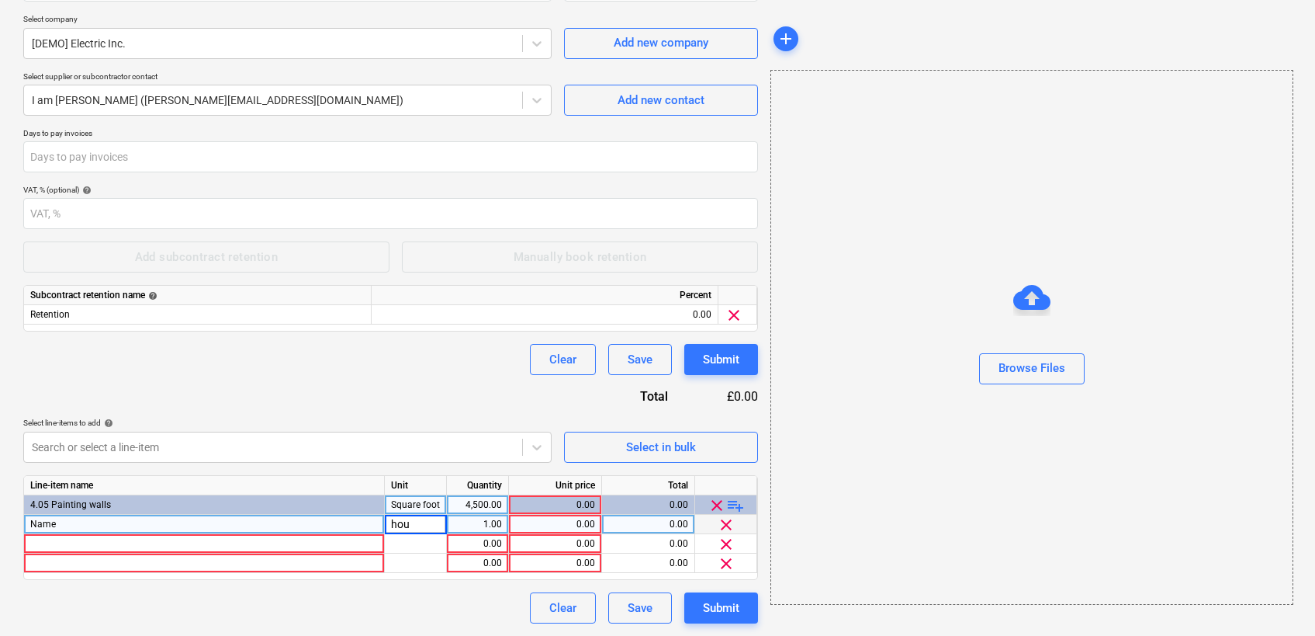
type input "hour"
type input "n"
type input "100"
click at [185, 432] on body "Sales Projects Contacts Company Consolidated Invoices 9 Inbox 7 Approvals 5 Res…" at bounding box center [657, 148] width 1315 height 636
click at [203, 340] on div "Contract name help Subcontract for demolition Contract reference number help 13…" at bounding box center [390, 290] width 735 height 666
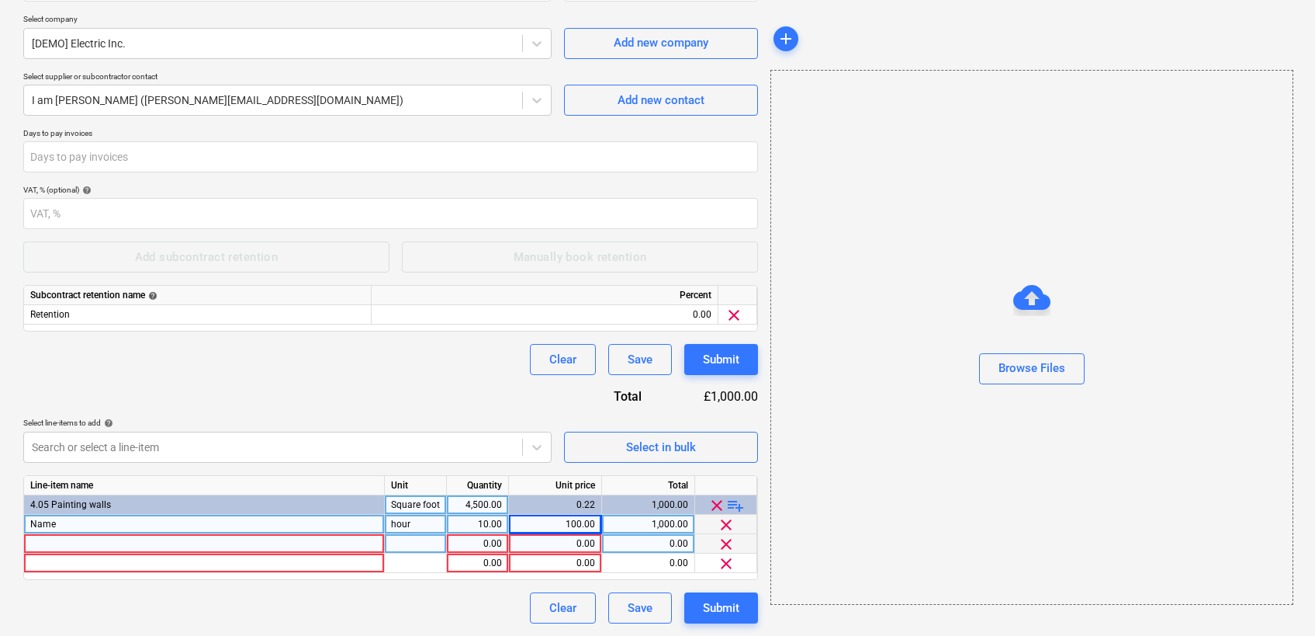
click at [722, 542] on span "clear" at bounding box center [726, 544] width 19 height 19
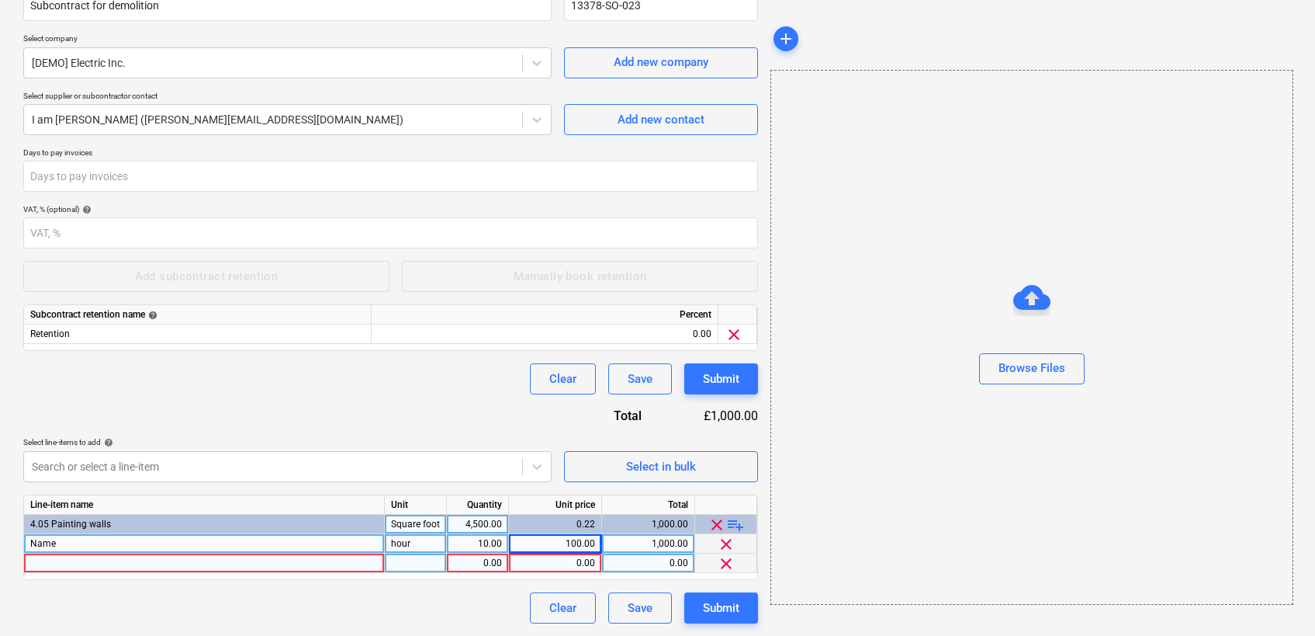
click at [728, 558] on span "clear" at bounding box center [726, 563] width 19 height 19
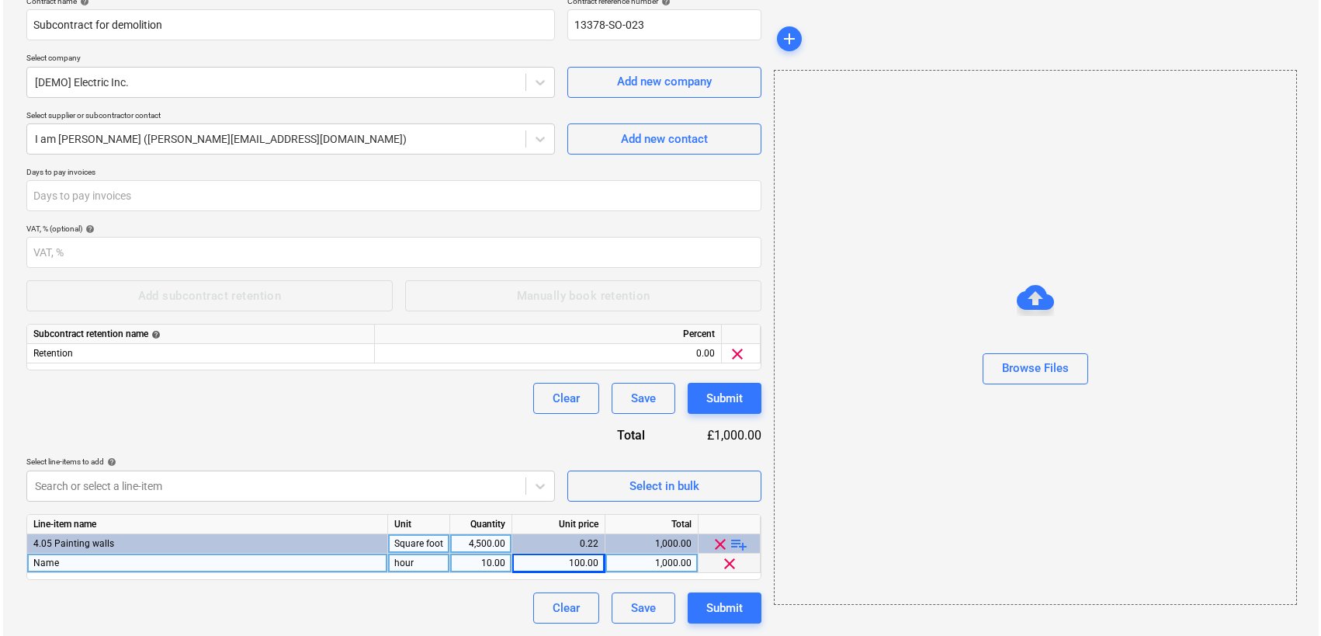
scroll to position [131, 0]
click at [707, 404] on div "Submit" at bounding box center [721, 398] width 36 height 20
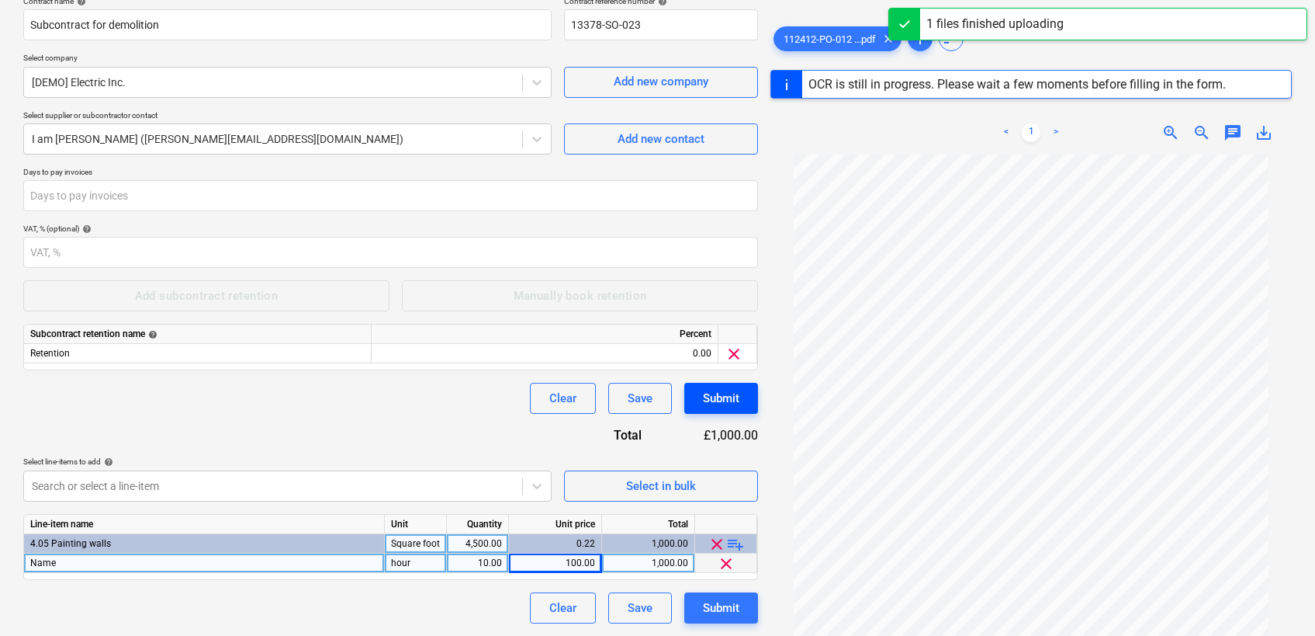
click at [722, 400] on div "Submit" at bounding box center [721, 398] width 36 height 20
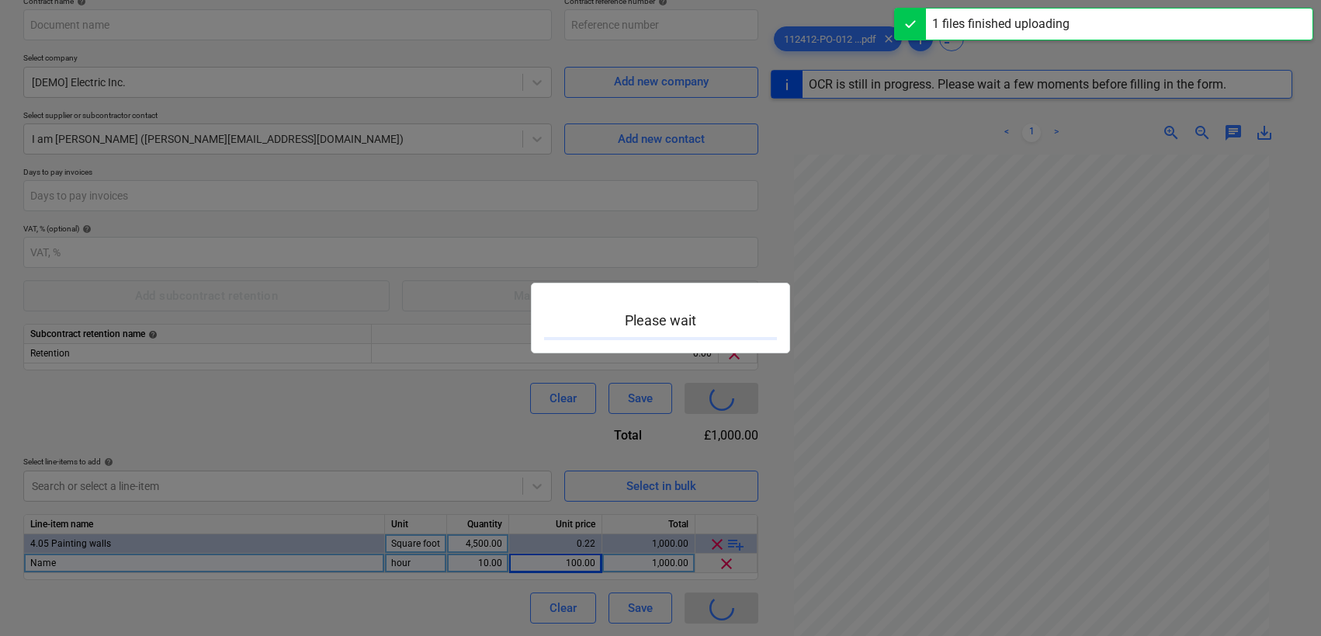
type input "13378-SO-023"
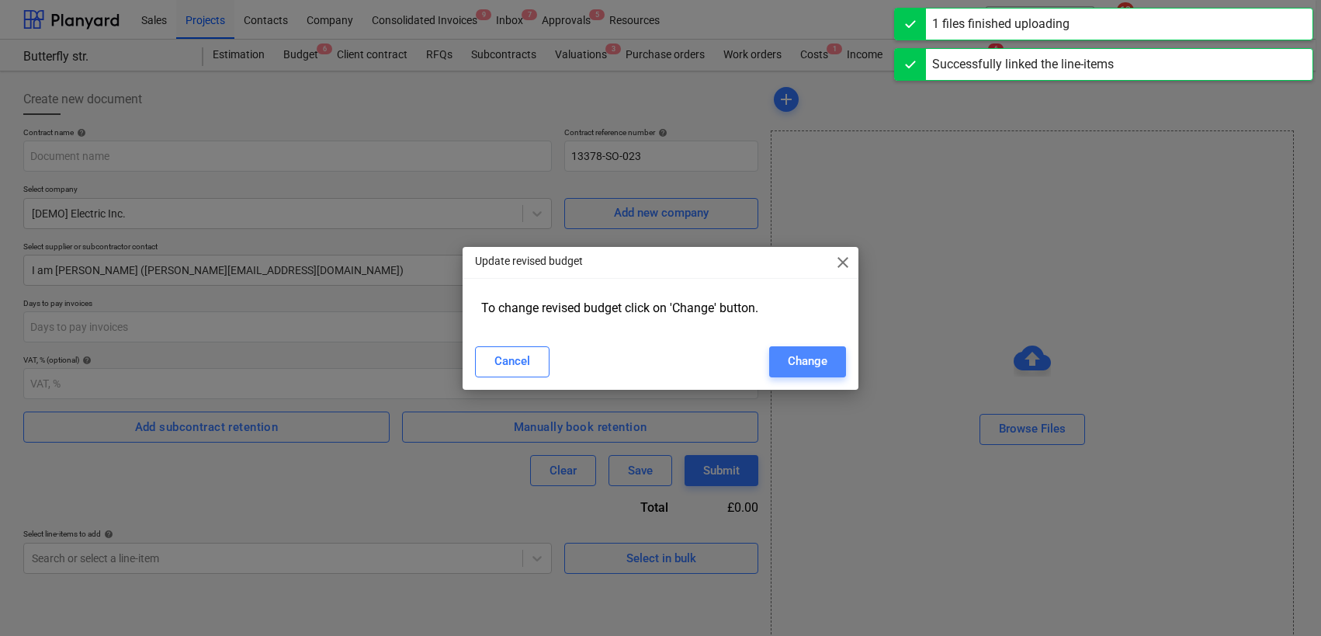
click at [809, 364] on div "Change" at bounding box center [808, 361] width 40 height 20
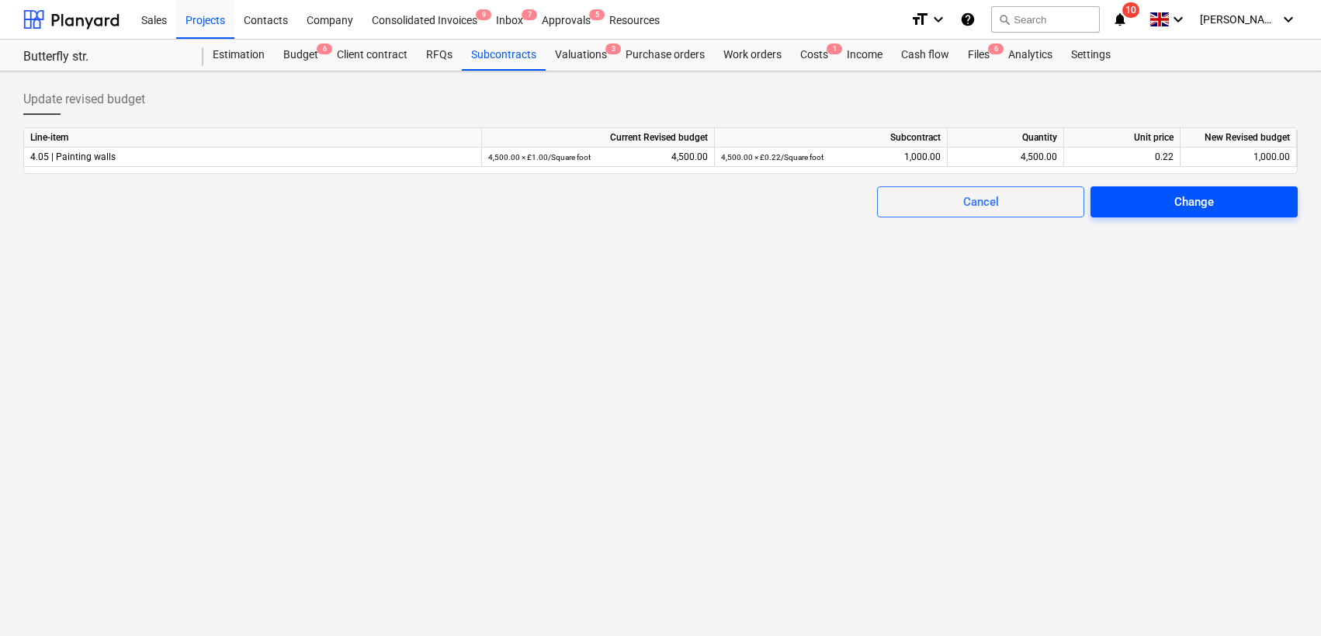
click at [1136, 206] on span "Change" at bounding box center [1194, 202] width 170 height 20
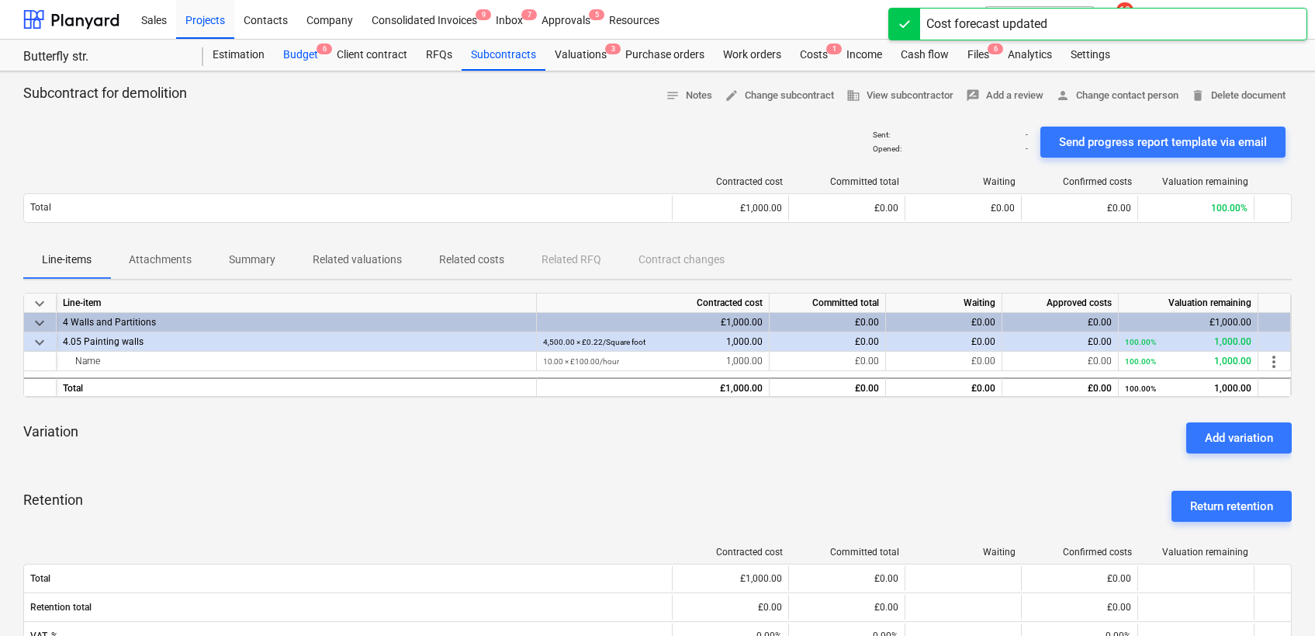
click at [307, 55] on div "Budget 6" at bounding box center [301, 55] width 54 height 31
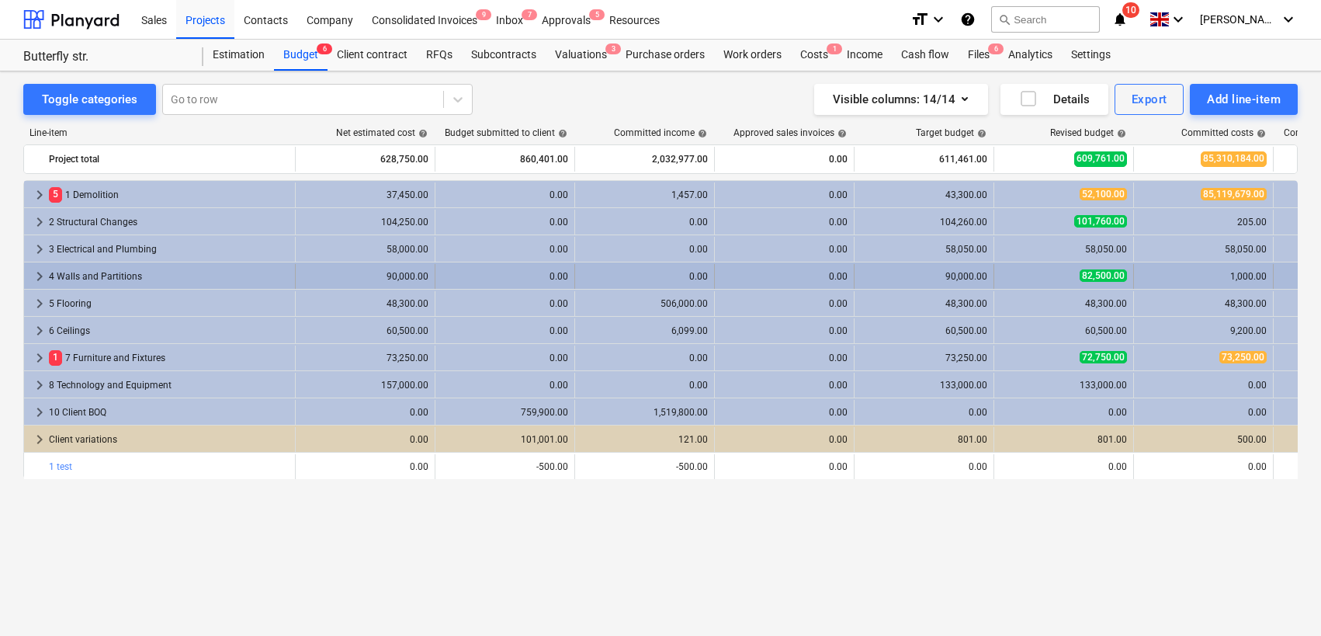
click at [40, 279] on span "keyboard_arrow_right" at bounding box center [39, 276] width 19 height 19
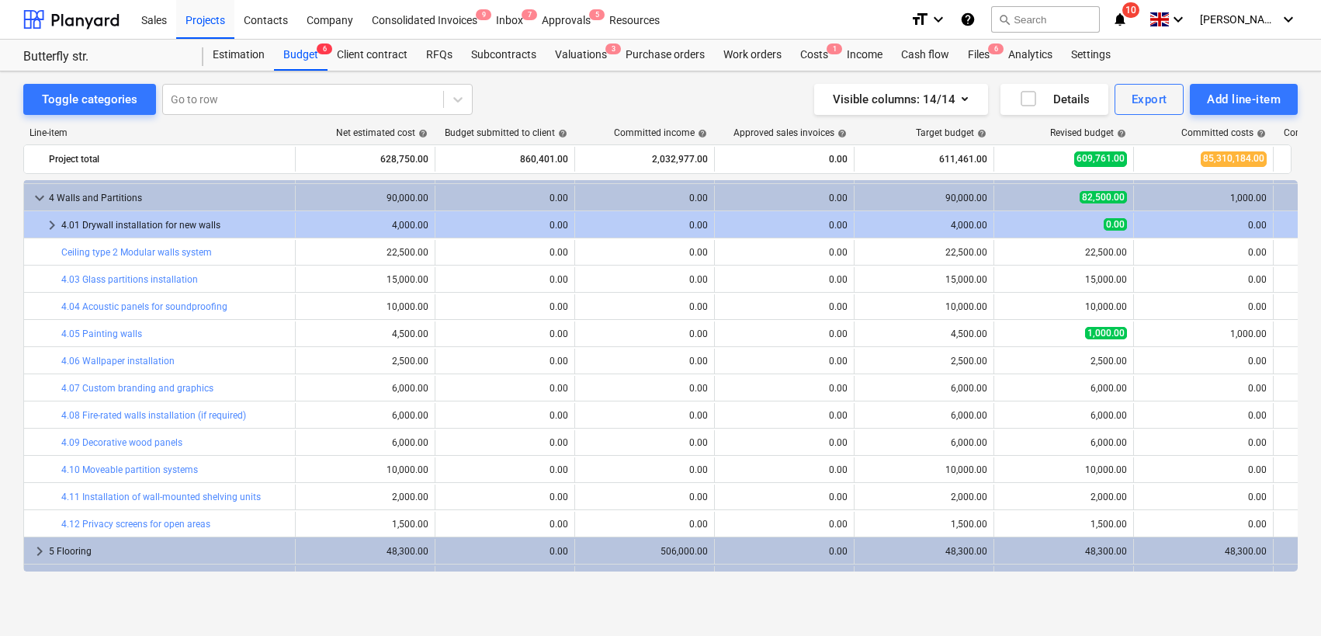
scroll to position [67, 0]
